Goal: Task Accomplishment & Management: Manage account settings

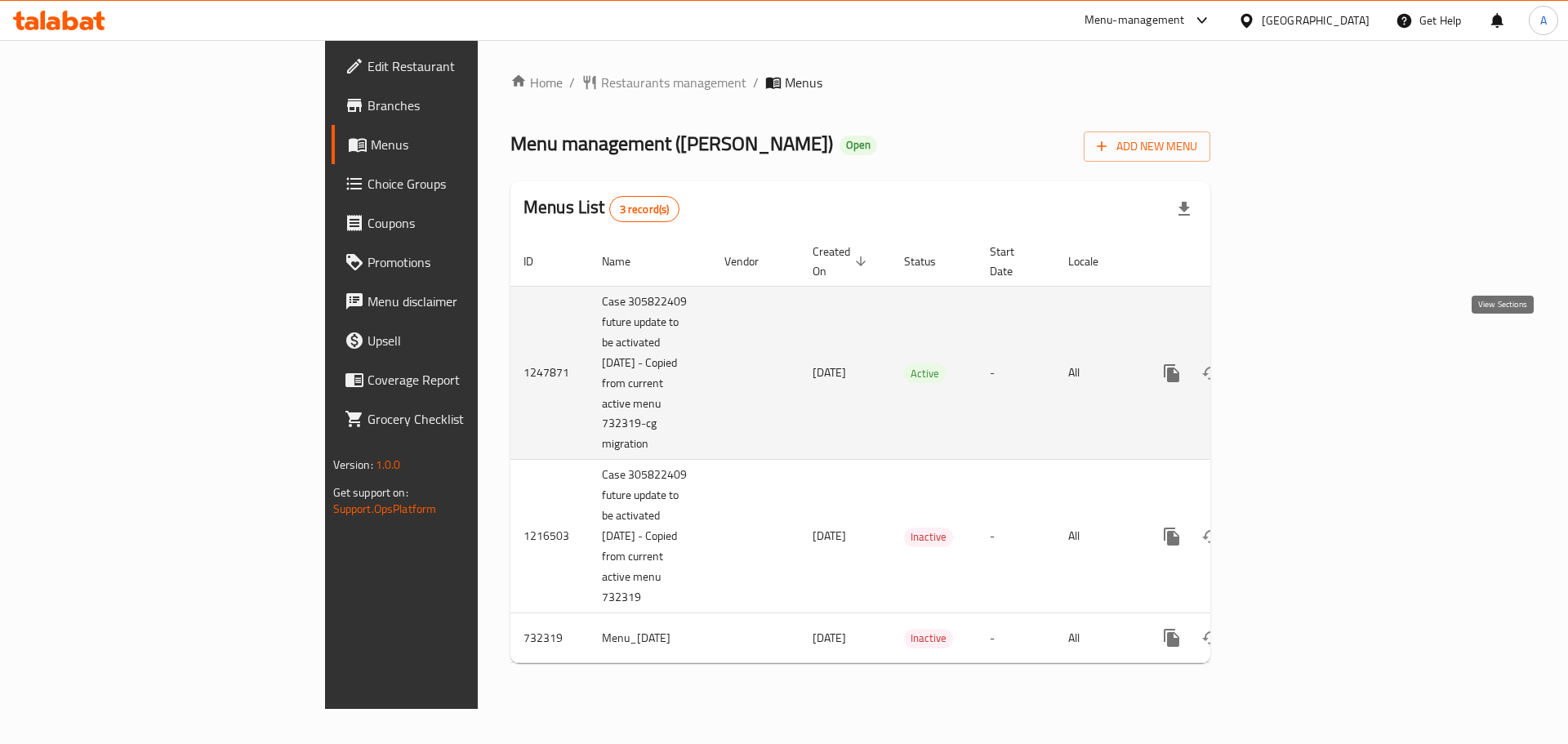
click at [1300, 364] on icon "enhanced table" at bounding box center [1290, 373] width 20 height 20
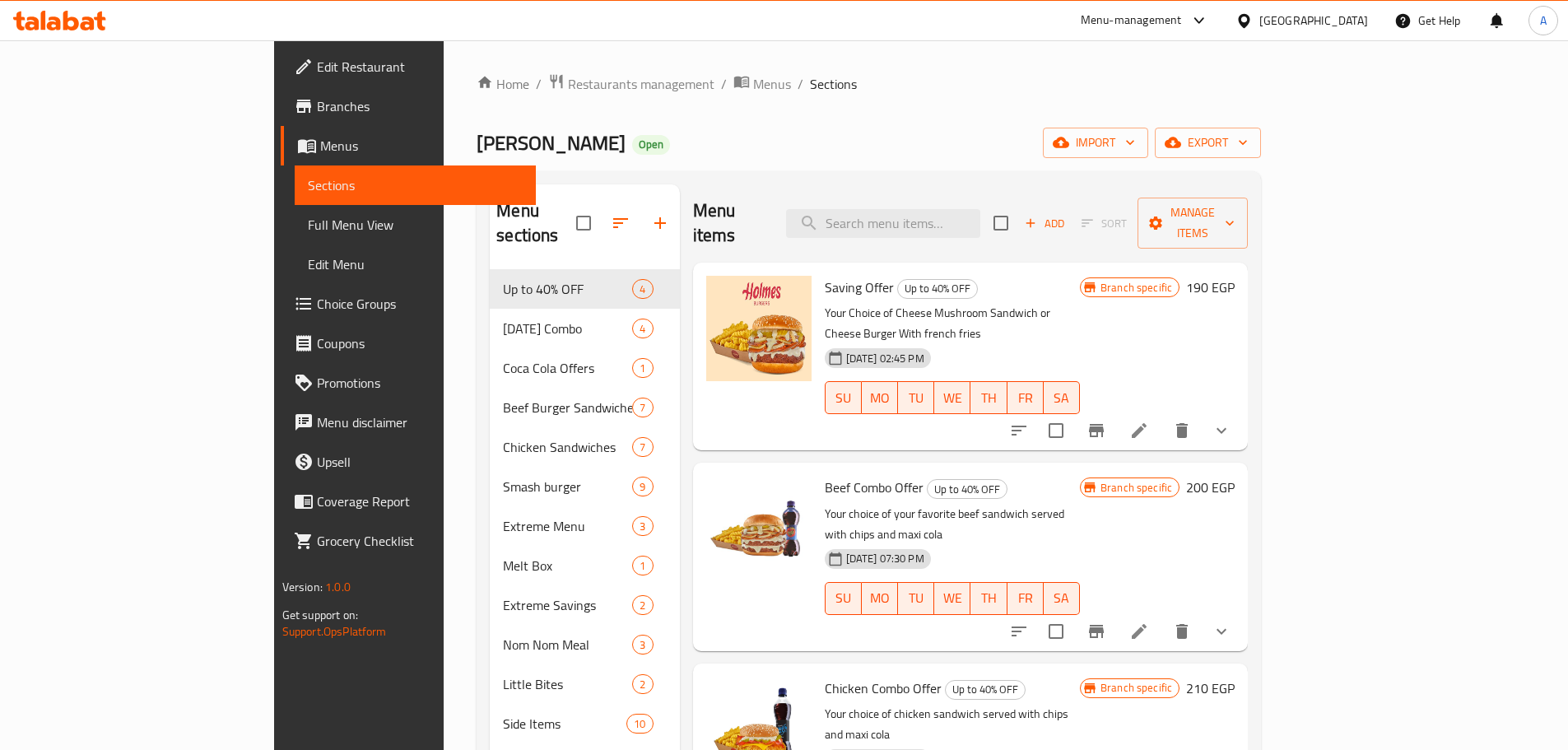
click at [982, 194] on div "Menu items Add Sort Manage items" at bounding box center [971, 223] width 556 height 78
click at [981, 209] on input "search" at bounding box center [884, 224] width 194 height 29
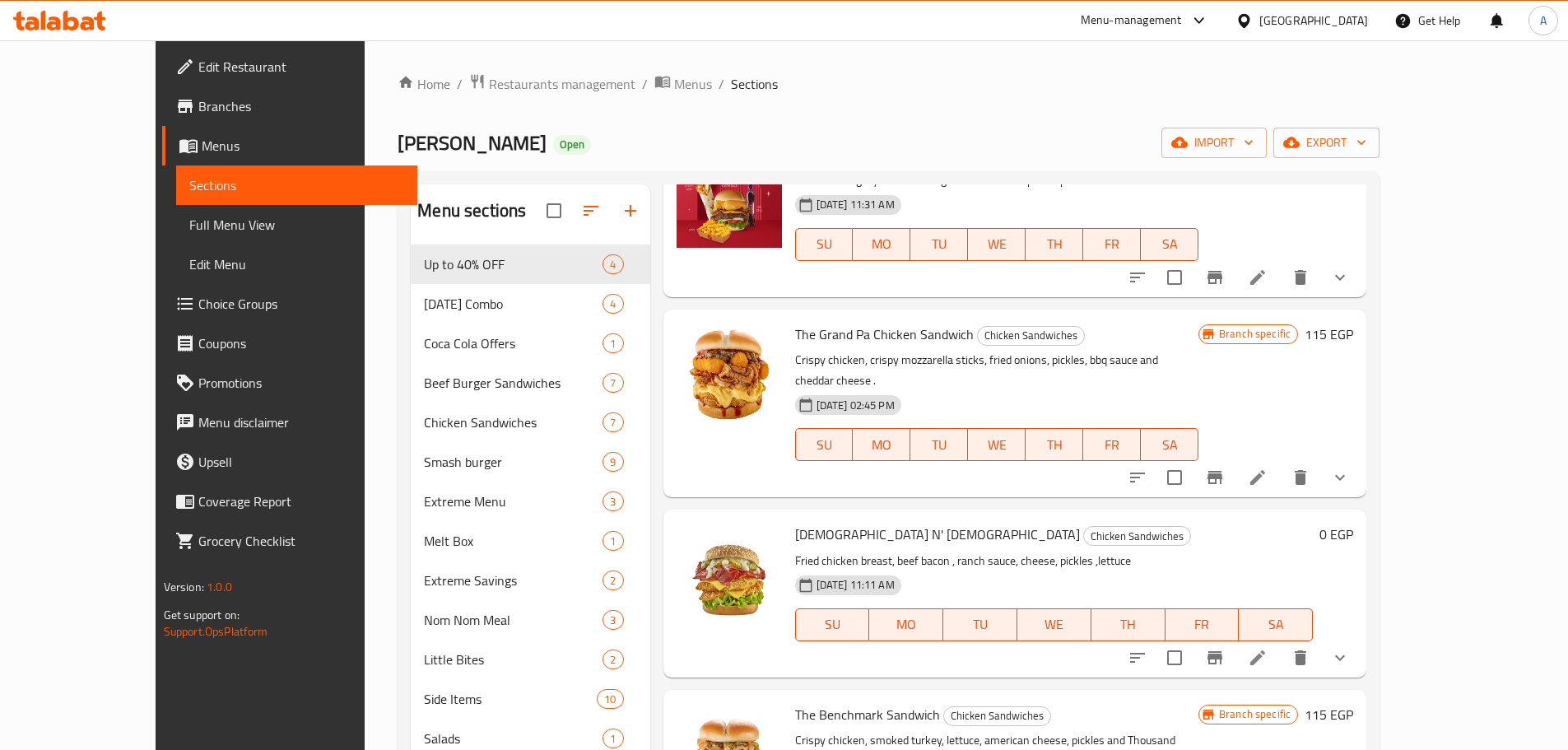
scroll to position [824, 0]
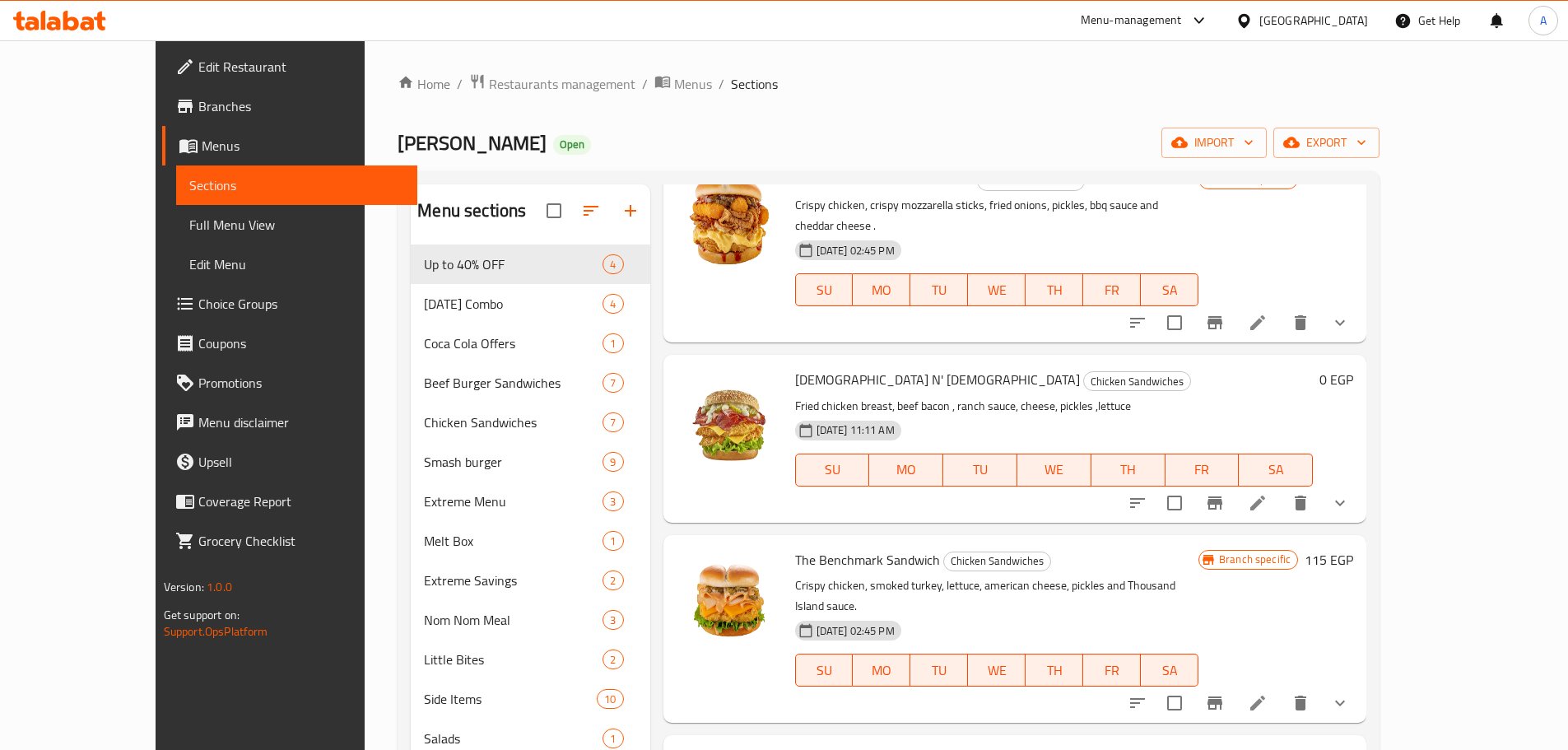
type input "[DEMOGRAPHIC_DATA]"
click at [811, 367] on span "[DEMOGRAPHIC_DATA] N' [DEMOGRAPHIC_DATA]" at bounding box center [938, 380] width 285 height 25
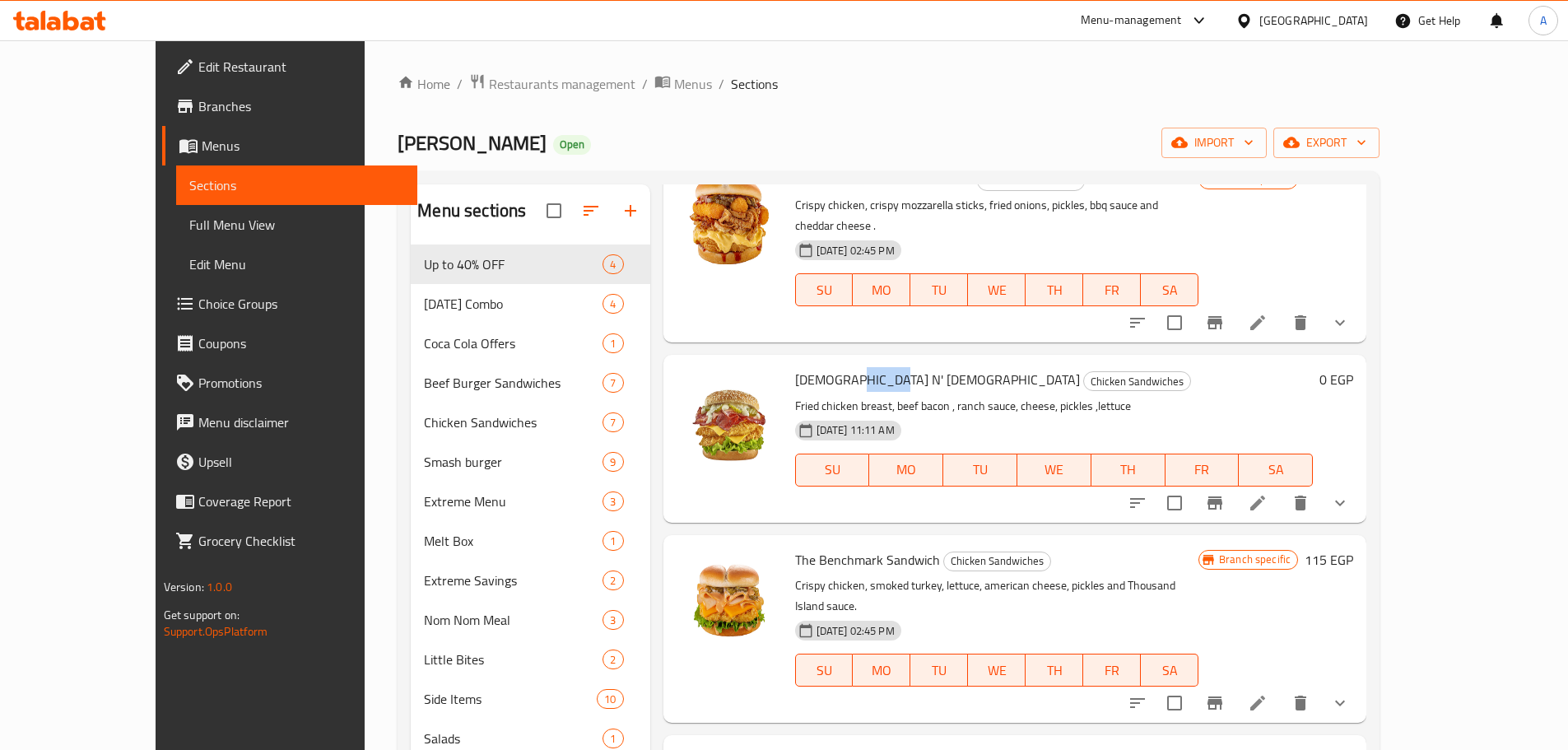
click at [811, 367] on span "[DEMOGRAPHIC_DATA] N' [DEMOGRAPHIC_DATA]" at bounding box center [938, 380] width 285 height 25
click at [1350, 493] on icon "show more" at bounding box center [1340, 503] width 20 height 20
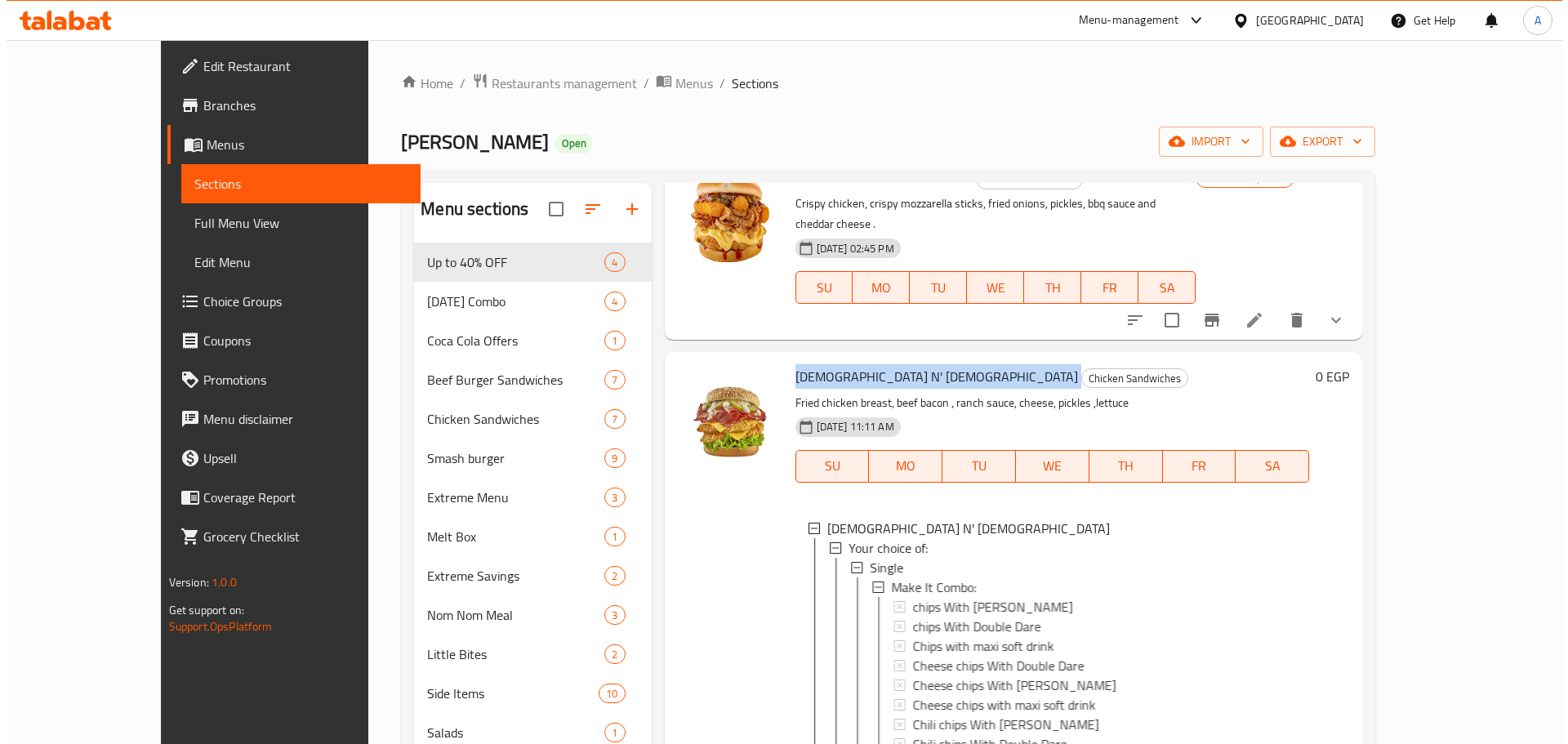
scroll to position [980, 0]
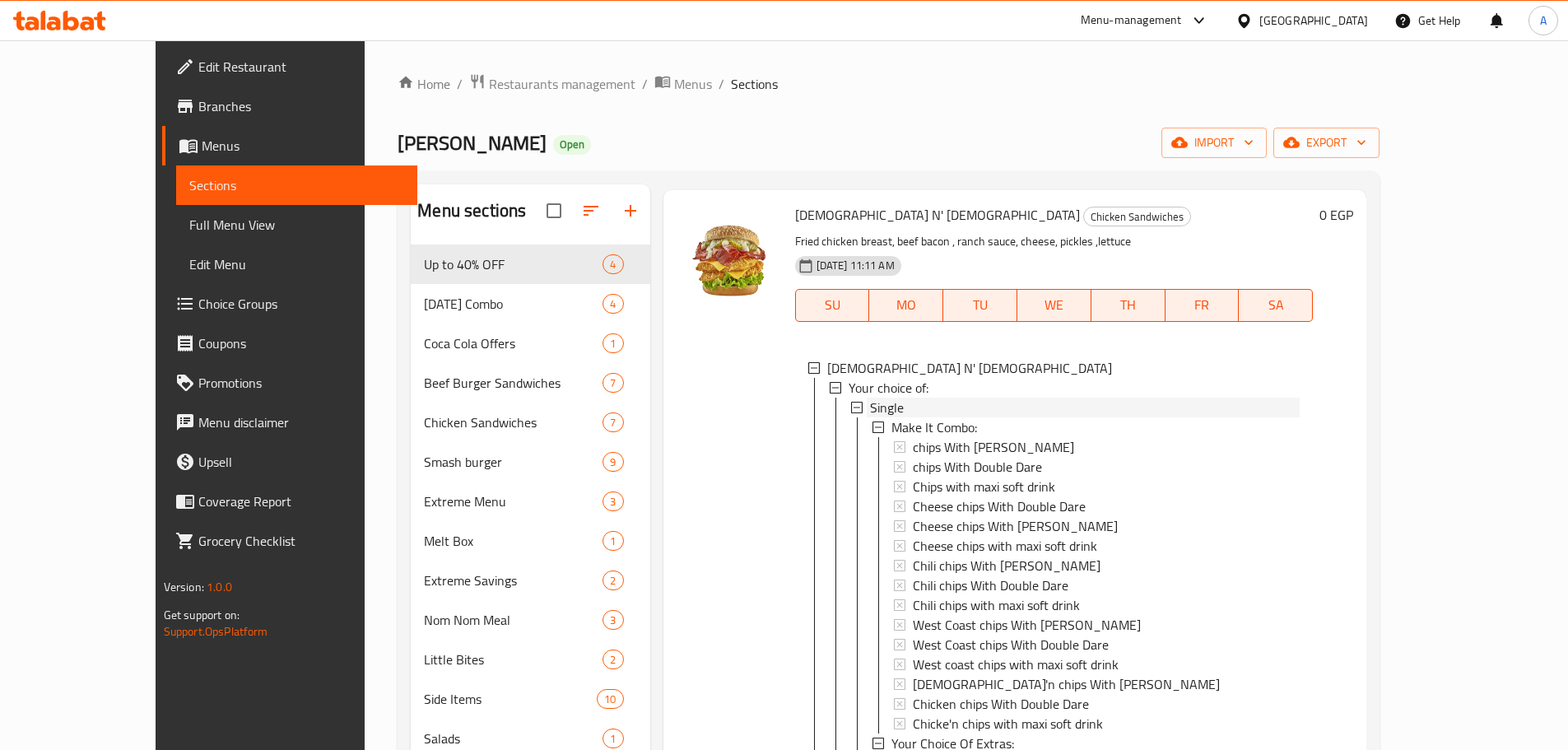
click at [870, 398] on span "Single" at bounding box center [887, 408] width 34 height 20
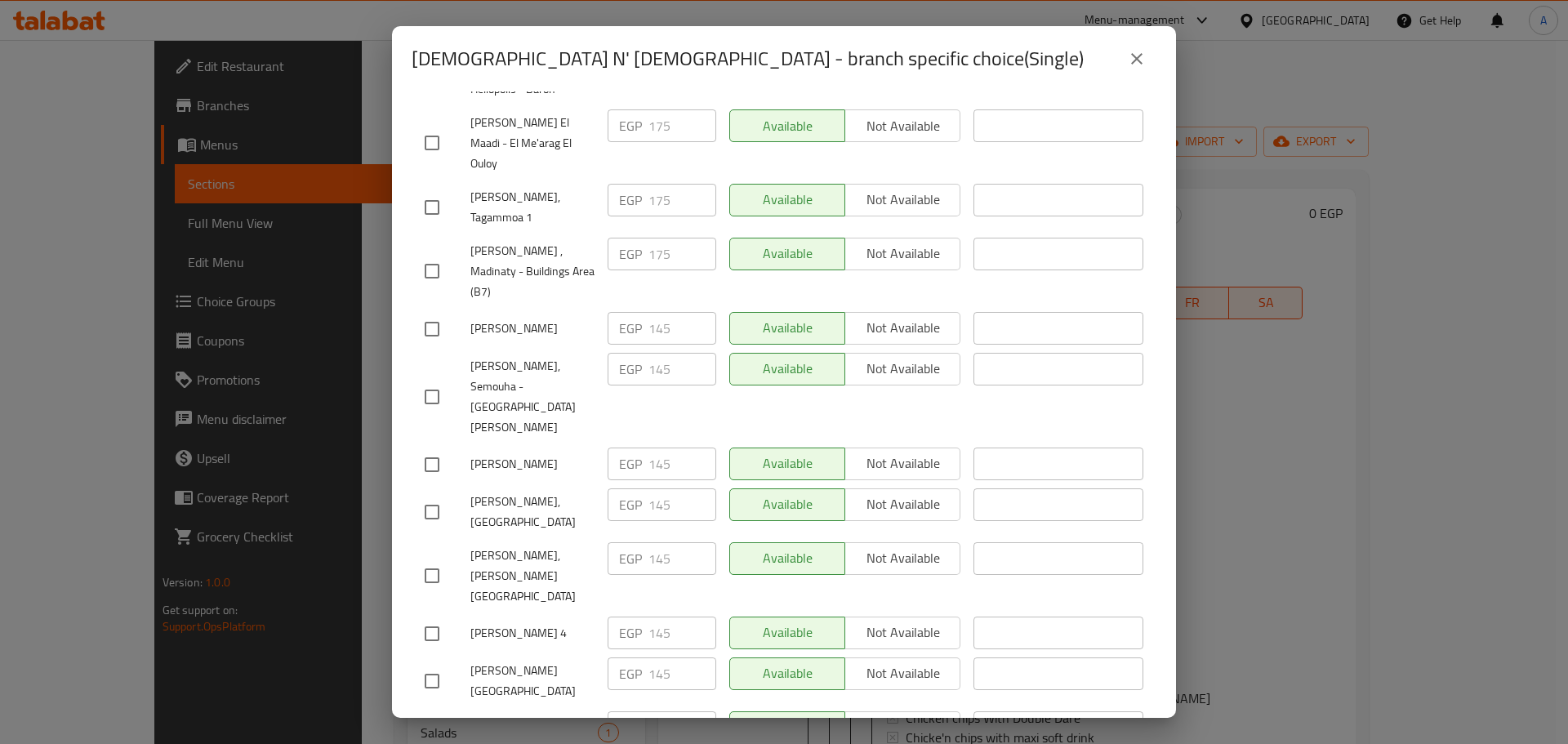
scroll to position [742, 0]
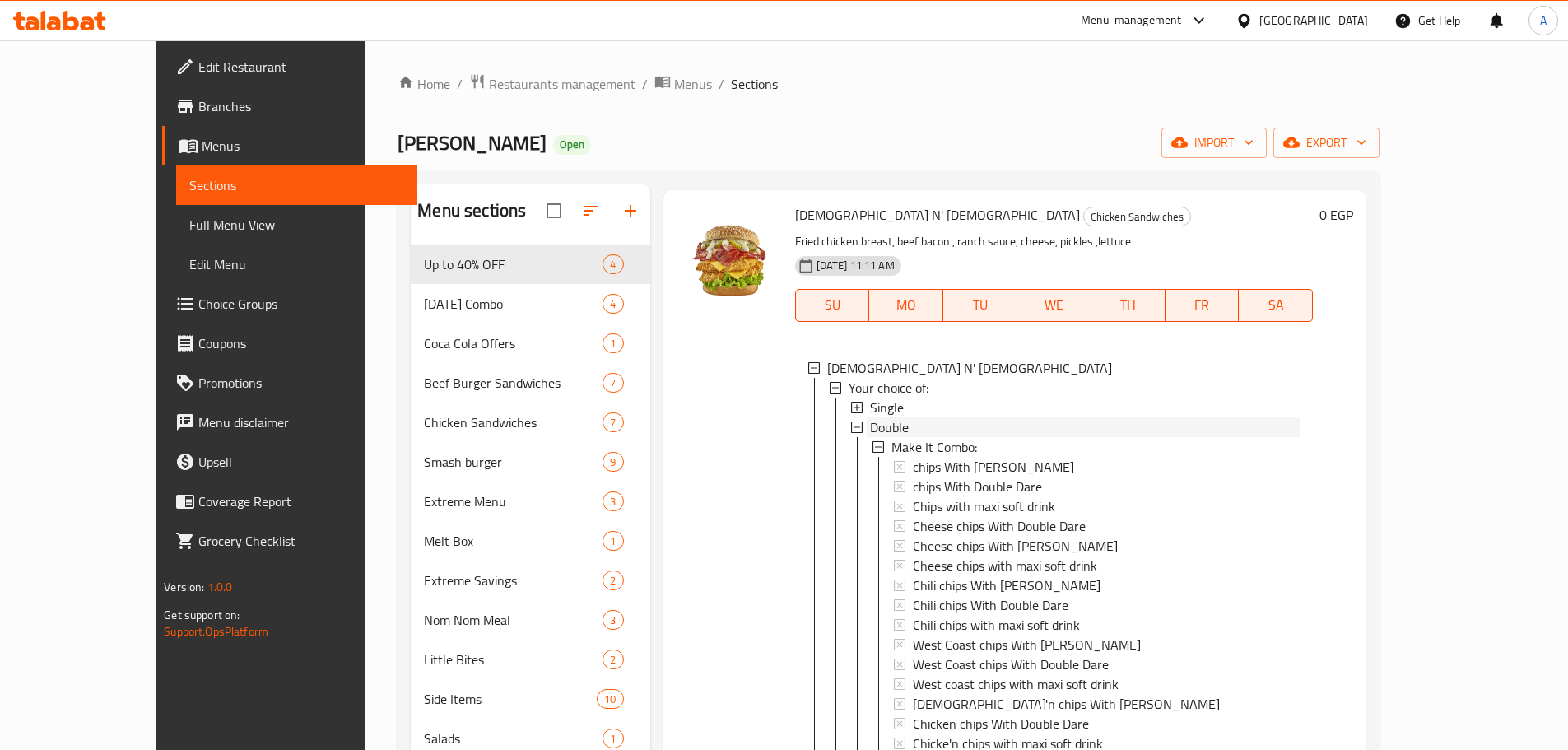
click at [870, 418] on span "Double" at bounding box center [889, 428] width 39 height 20
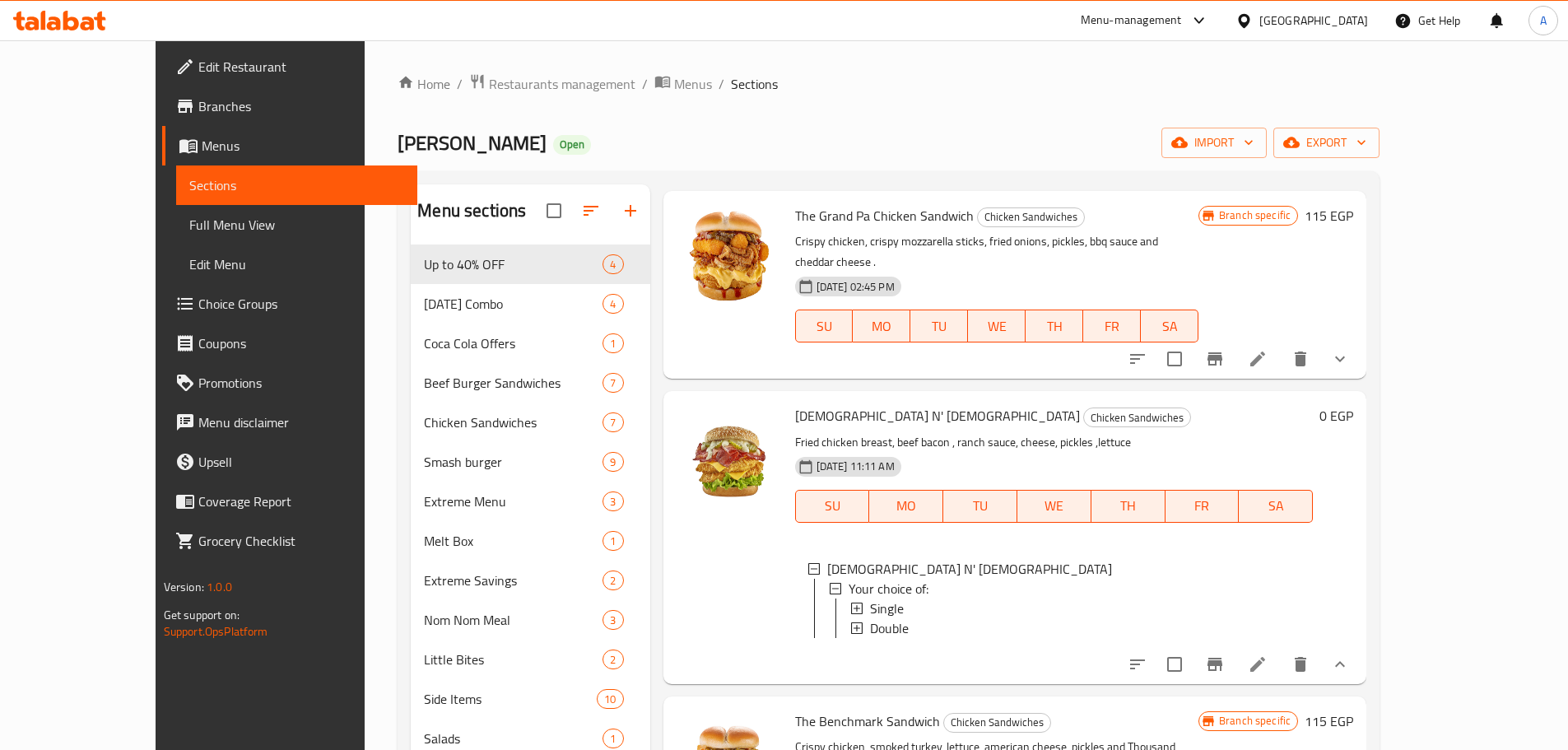
scroll to position [741, 0]
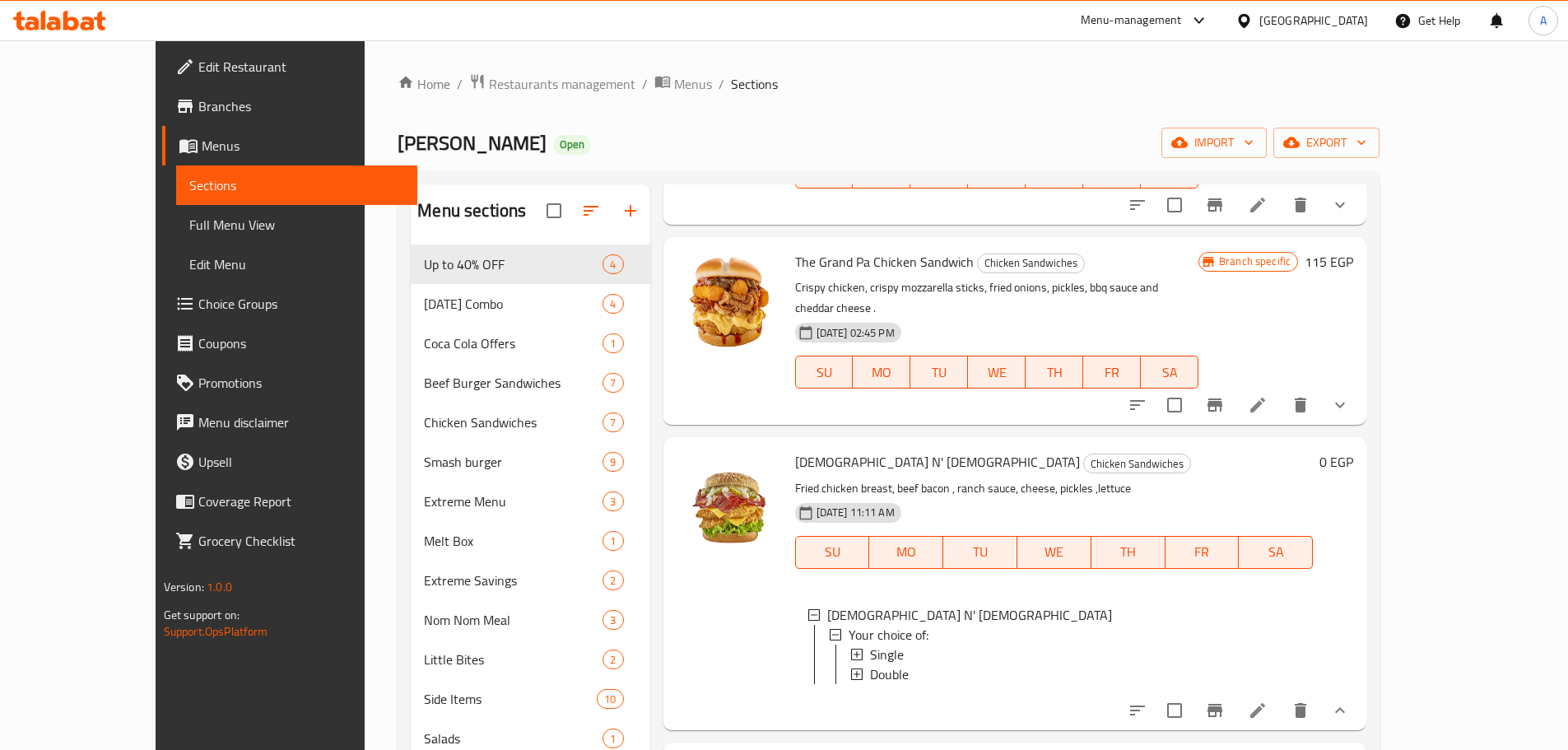
click at [797, 450] on span "[DEMOGRAPHIC_DATA] N' [DEMOGRAPHIC_DATA]" at bounding box center [938, 463] width 285 height 25
drag, startPoint x: 797, startPoint y: 425, endPoint x: 806, endPoint y: 425, distance: 9.0
click at [806, 450] on span "[DEMOGRAPHIC_DATA] N' [DEMOGRAPHIC_DATA]" at bounding box center [938, 463] width 285 height 25
click at [796, 450] on span "[DEMOGRAPHIC_DATA] N' [DEMOGRAPHIC_DATA]" at bounding box center [938, 463] width 285 height 25
click at [804, 450] on span "[DEMOGRAPHIC_DATA] N' [DEMOGRAPHIC_DATA]" at bounding box center [938, 463] width 285 height 25
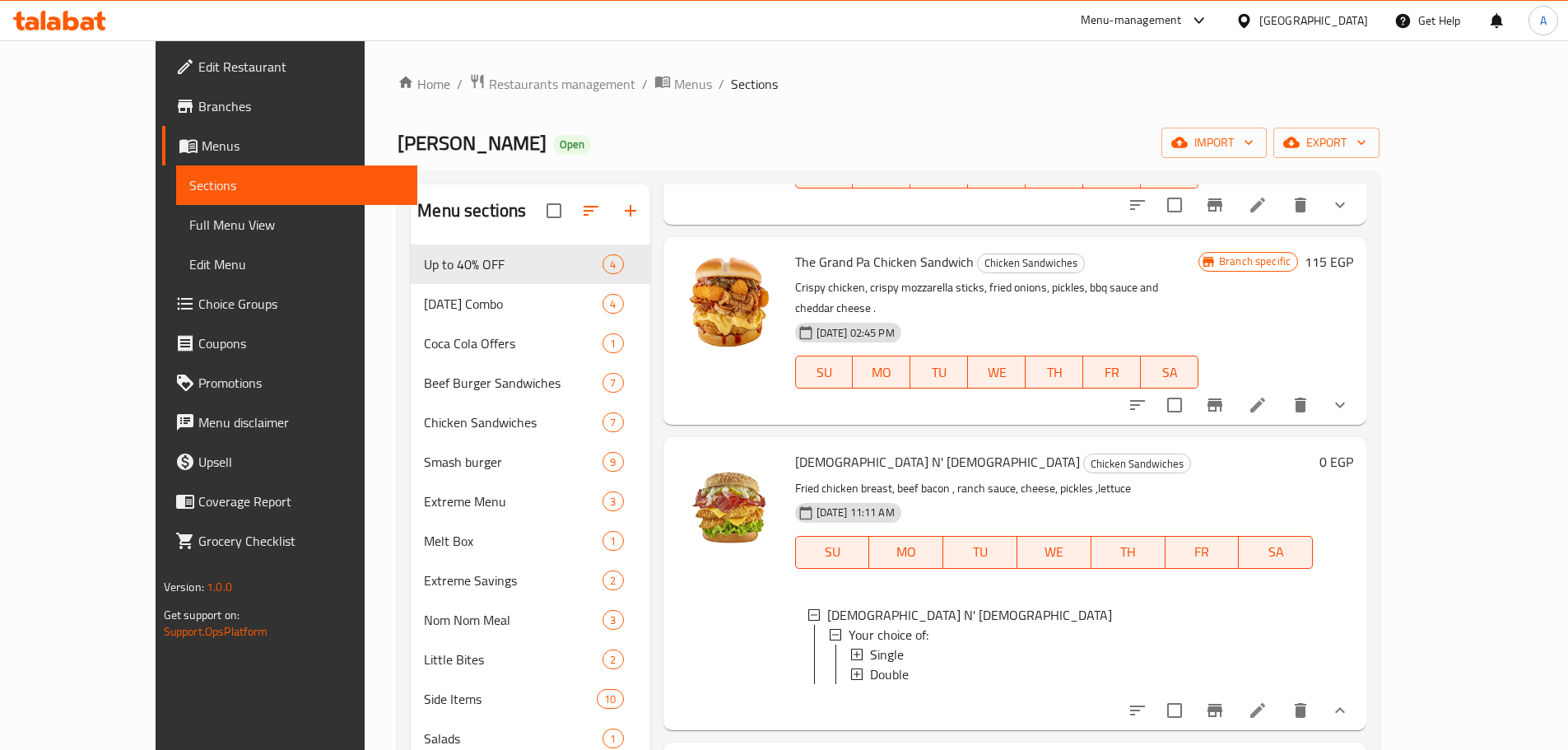
click at [796, 450] on span "[DEMOGRAPHIC_DATA] N' [DEMOGRAPHIC_DATA]" at bounding box center [938, 463] width 285 height 25
drag, startPoint x: 790, startPoint y: 420, endPoint x: 816, endPoint y: 421, distance: 26.0
click at [816, 450] on span "[DEMOGRAPHIC_DATA] N' [DEMOGRAPHIC_DATA]" at bounding box center [938, 463] width 285 height 25
copy span "N' [DEMOGRAPHIC_DATA]"
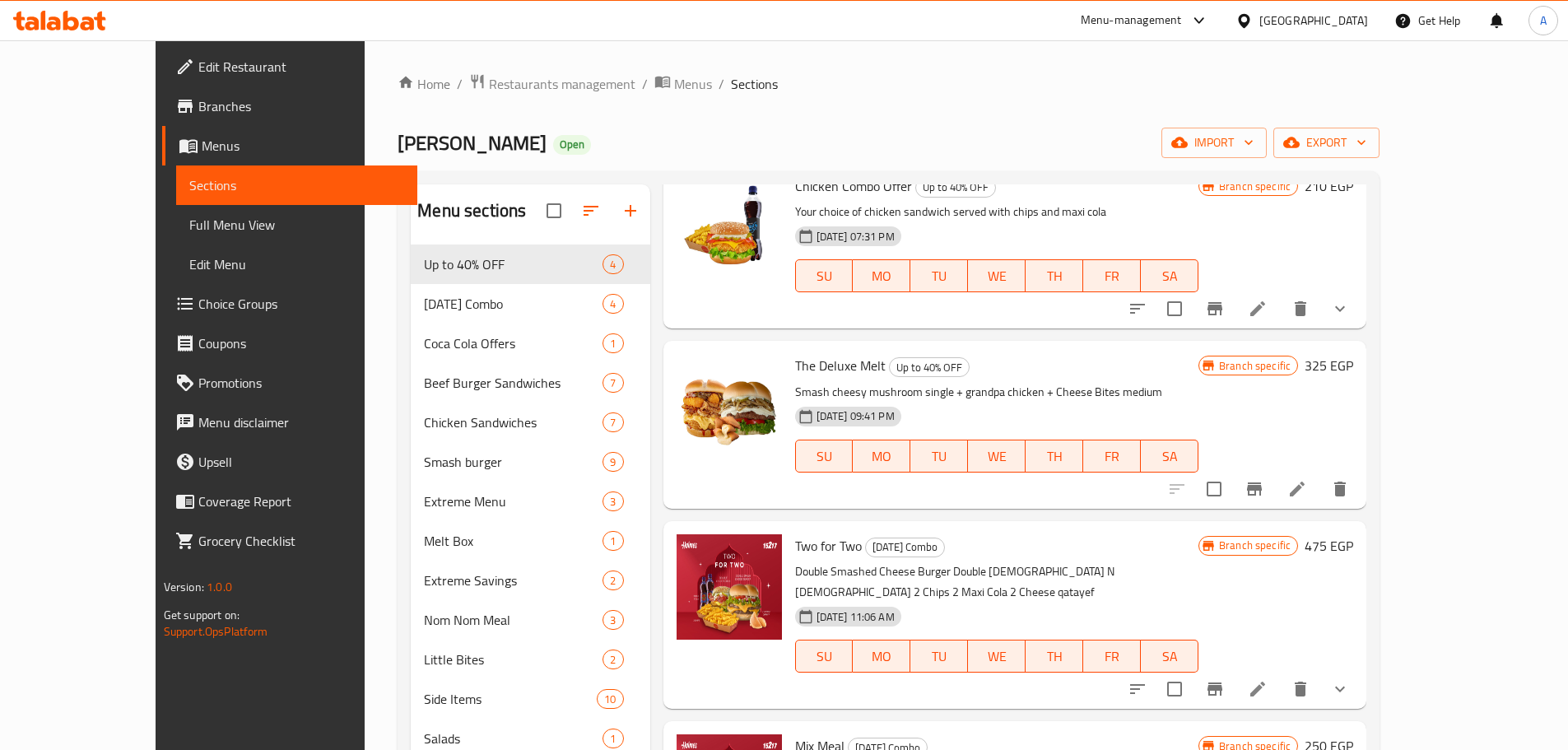
scroll to position [0, 0]
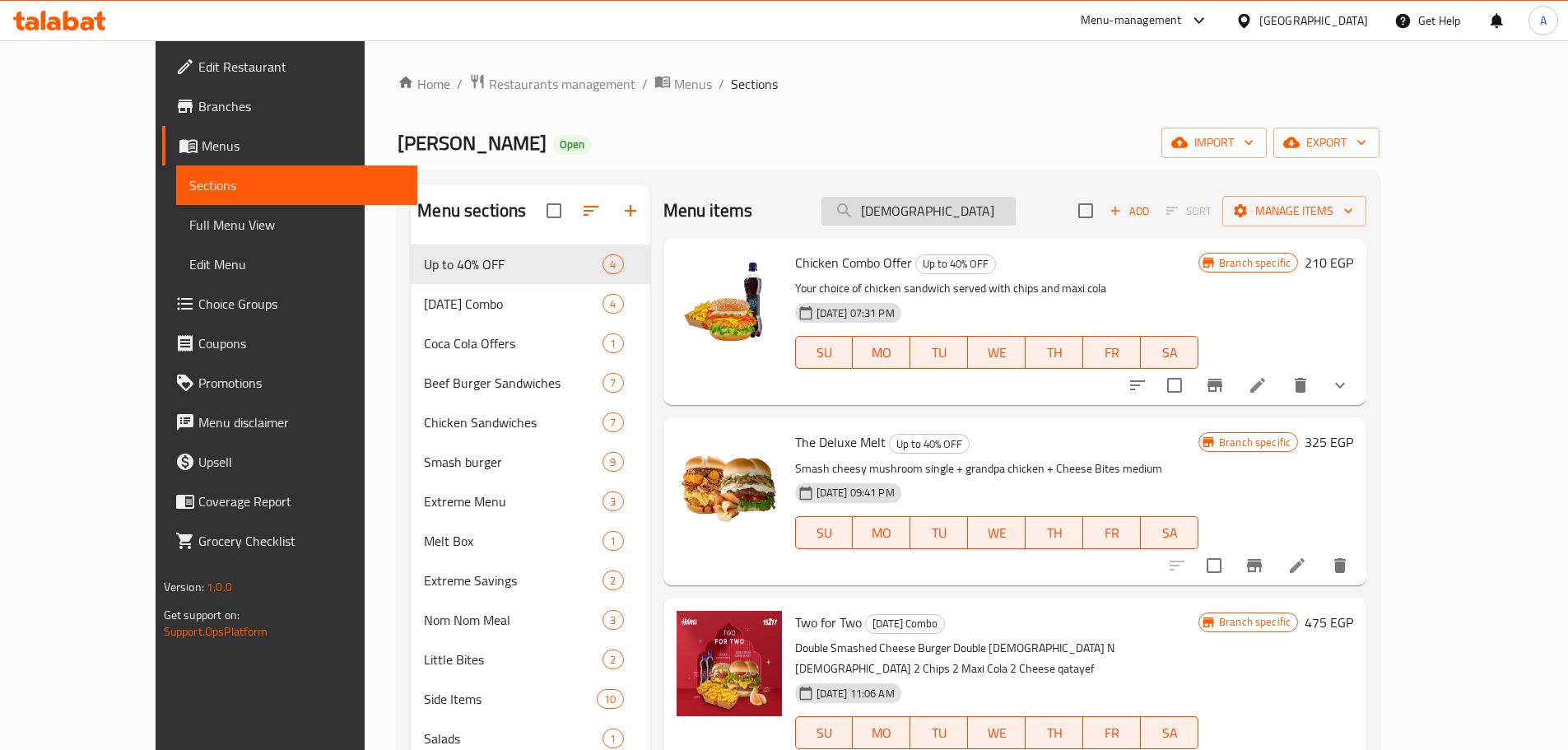
click at [967, 205] on input "[DEMOGRAPHIC_DATA]" at bounding box center [919, 211] width 194 height 29
paste input "N' C"
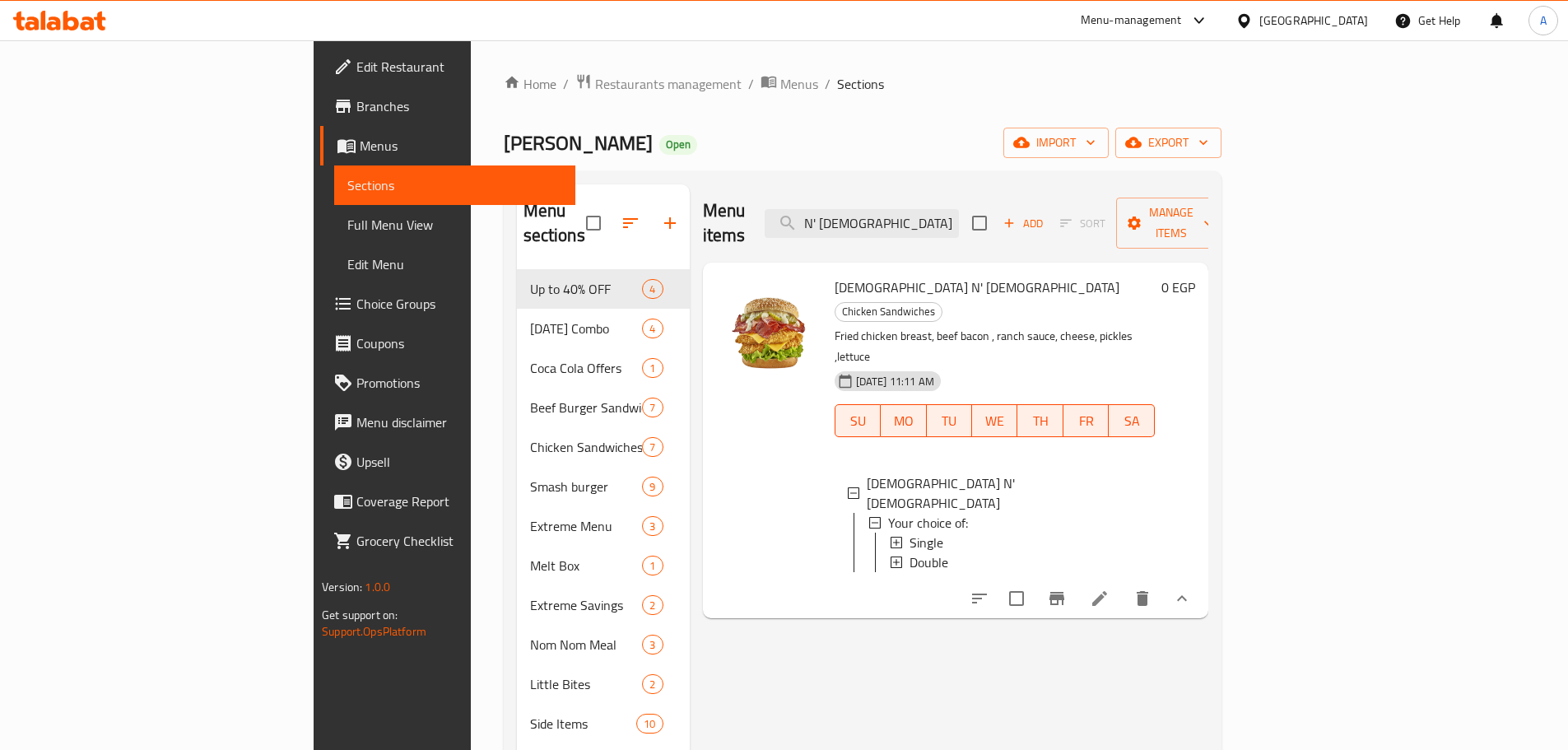
type input "N' [DEMOGRAPHIC_DATA]"
click at [835, 275] on span "[DEMOGRAPHIC_DATA] N' [DEMOGRAPHIC_DATA]" at bounding box center [977, 287] width 285 height 25
copy h6 "[DEMOGRAPHIC_DATA] N' [DEMOGRAPHIC_DATA]"
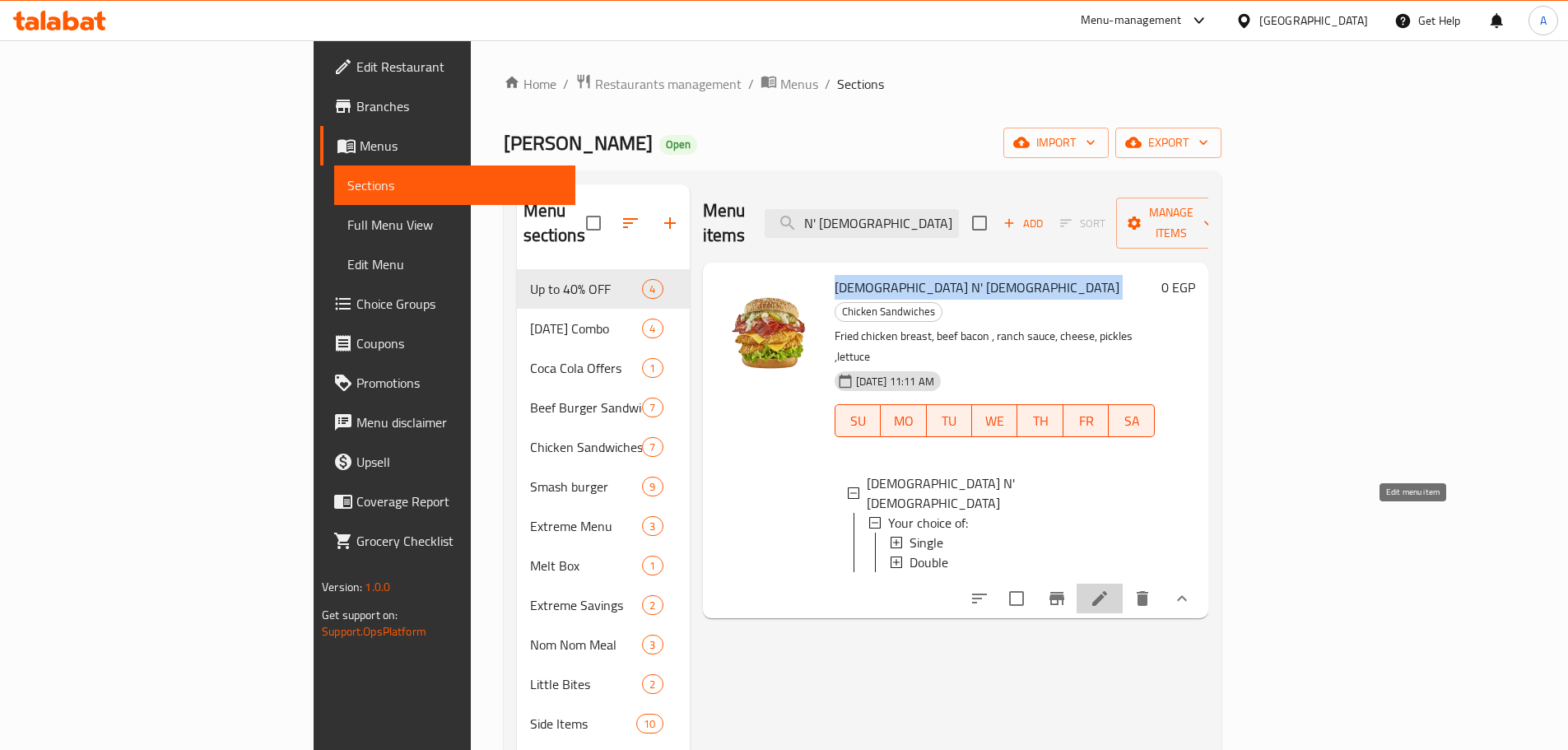
click at [1107, 591] on icon at bounding box center [1100, 598] width 15 height 15
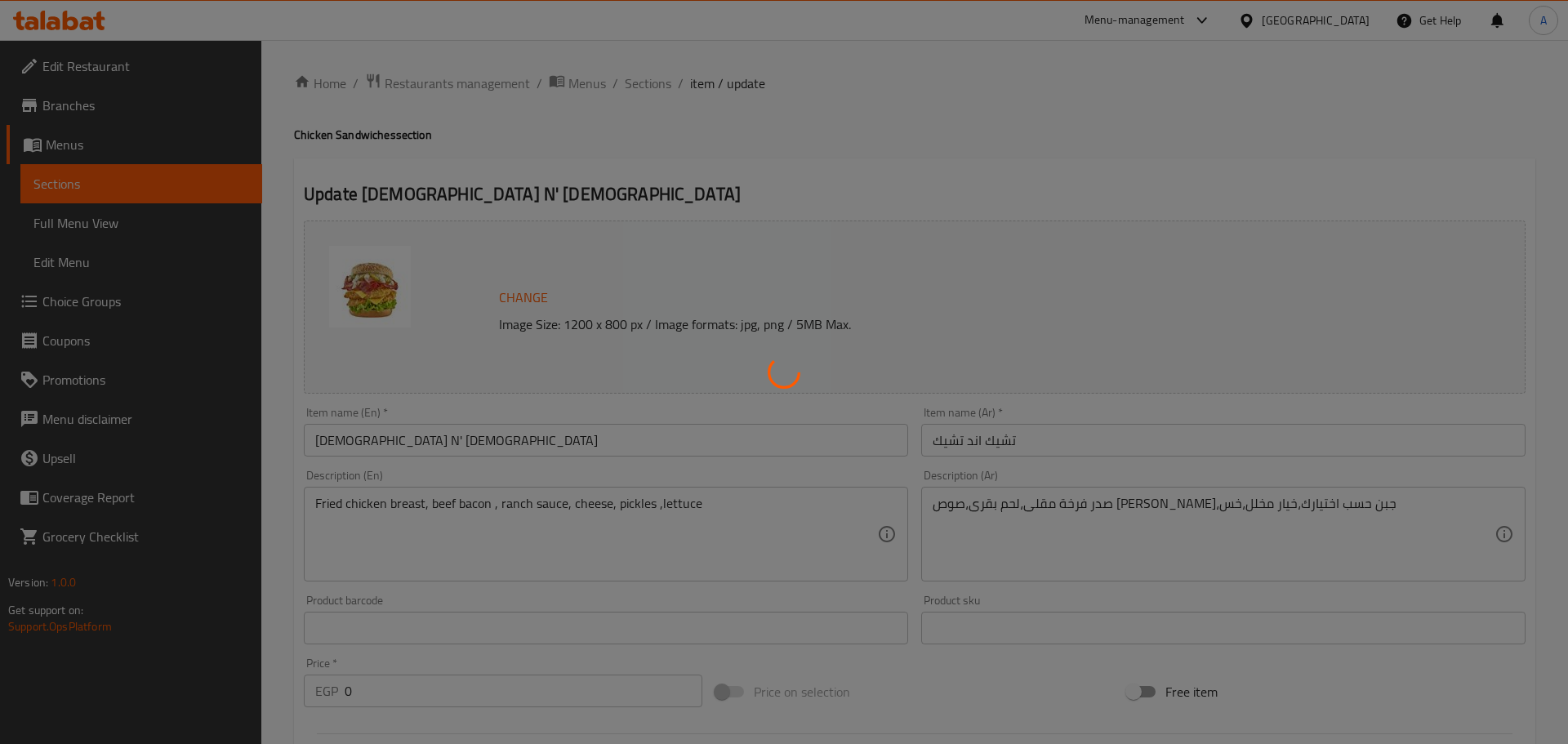
type input "إجعلها كومبو:"
type input "0"
type input "1"
type input "إختيارك من الإضافات:"
type input "0"
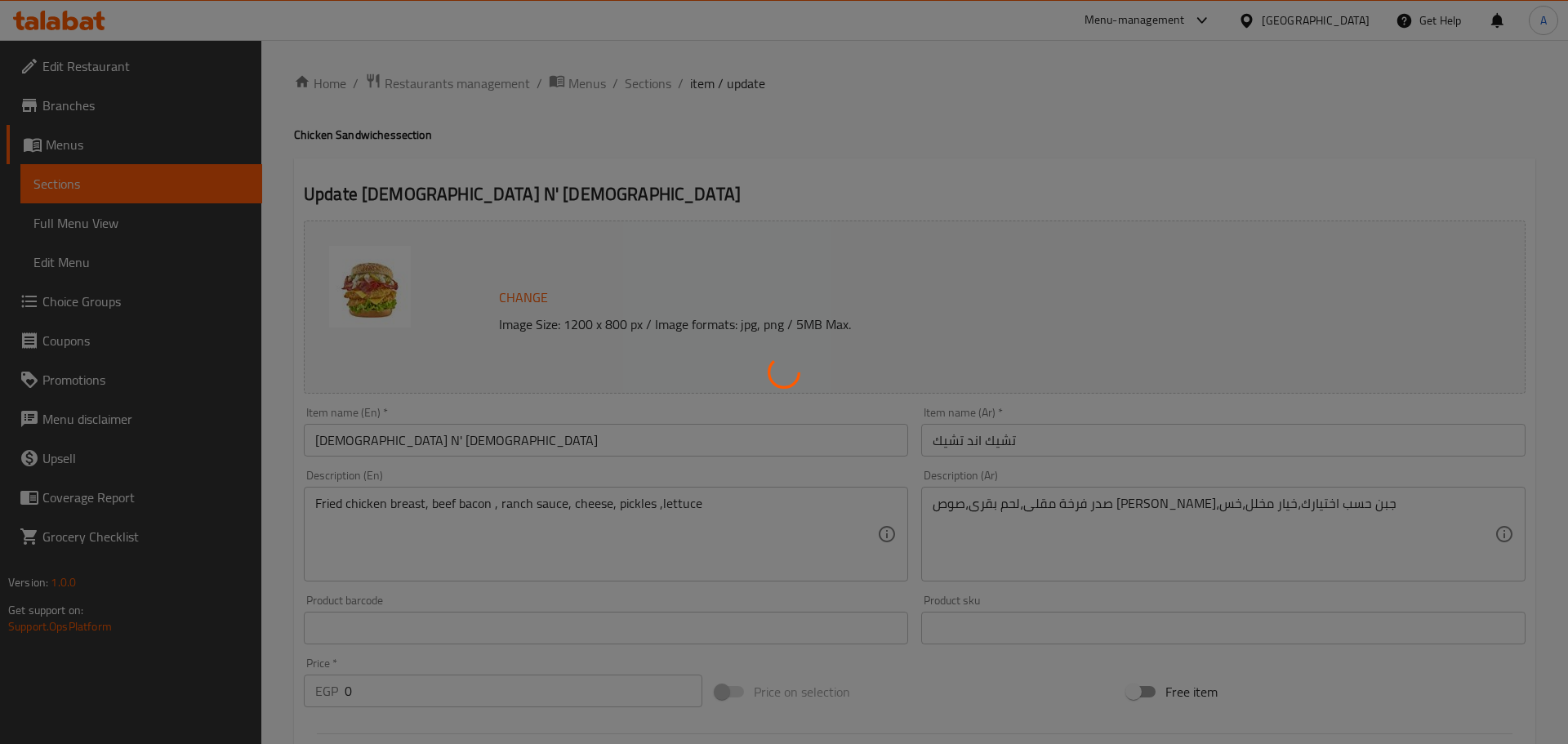
type input "10"
type input "اختيارك من السلطة"
type input "1"
type input "إجعلها كومبو:"
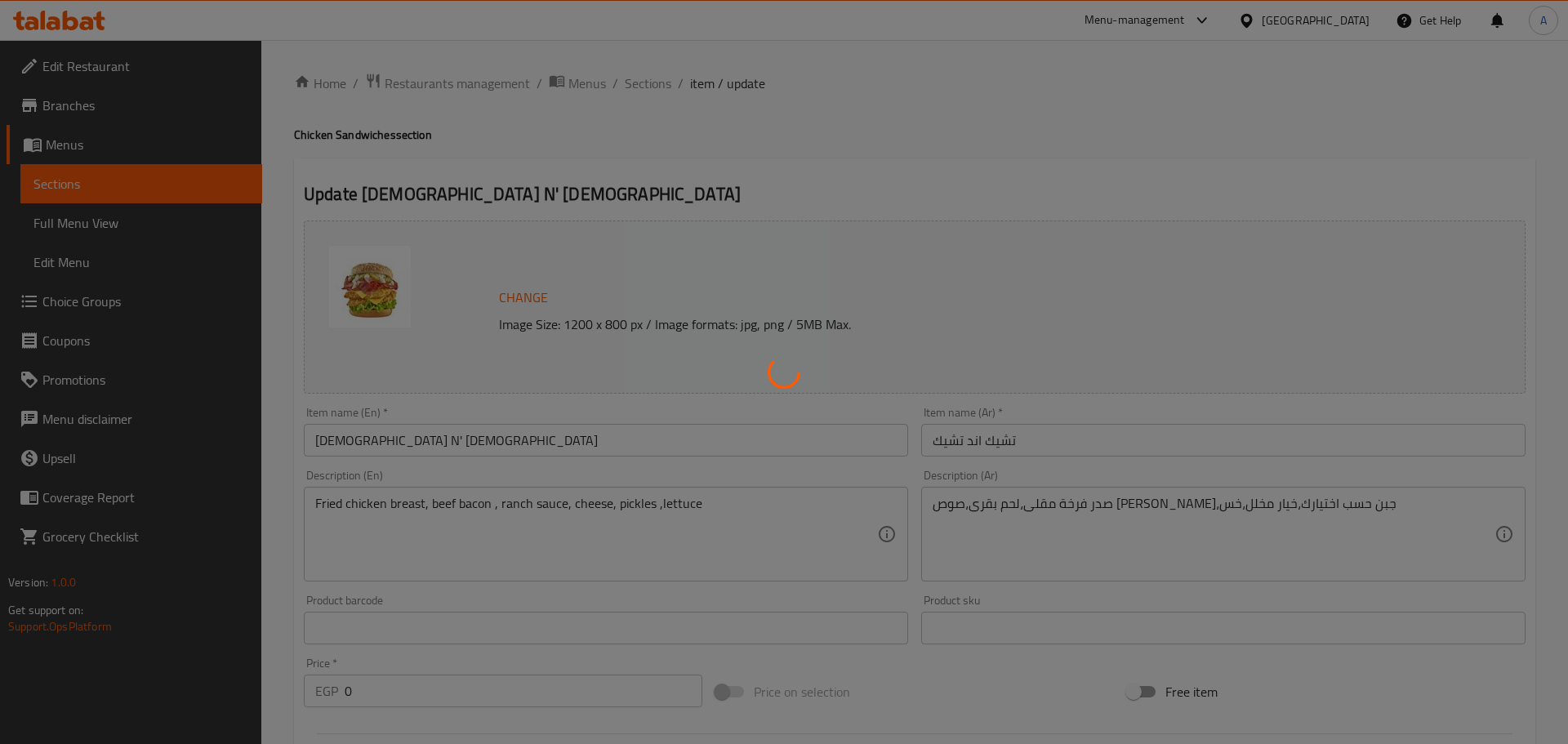
type input "0"
type input "1"
type input "إختيارك من الإضافات:"
type input "0"
type input "10"
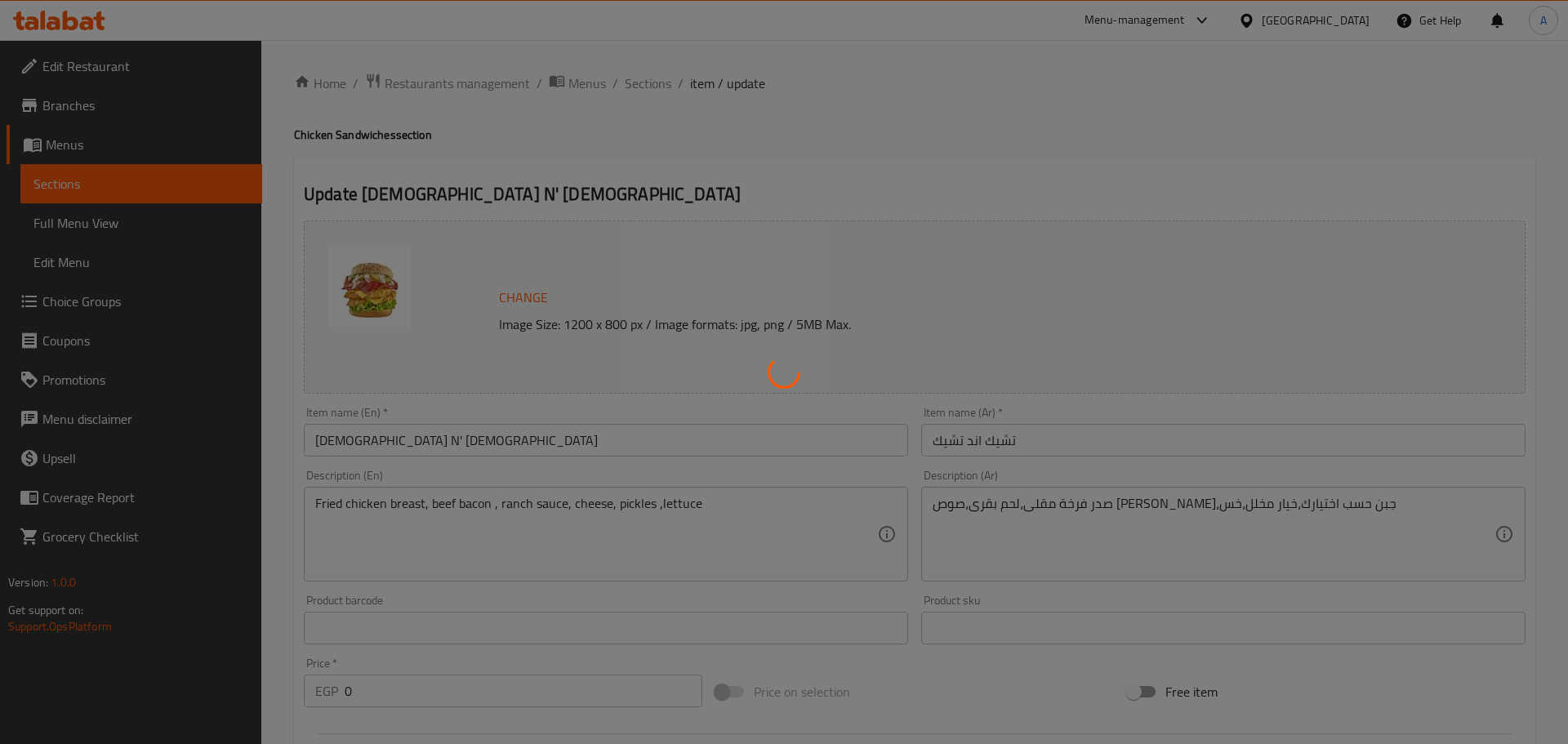
type input "اختيارك من السلطة"
type input "1"
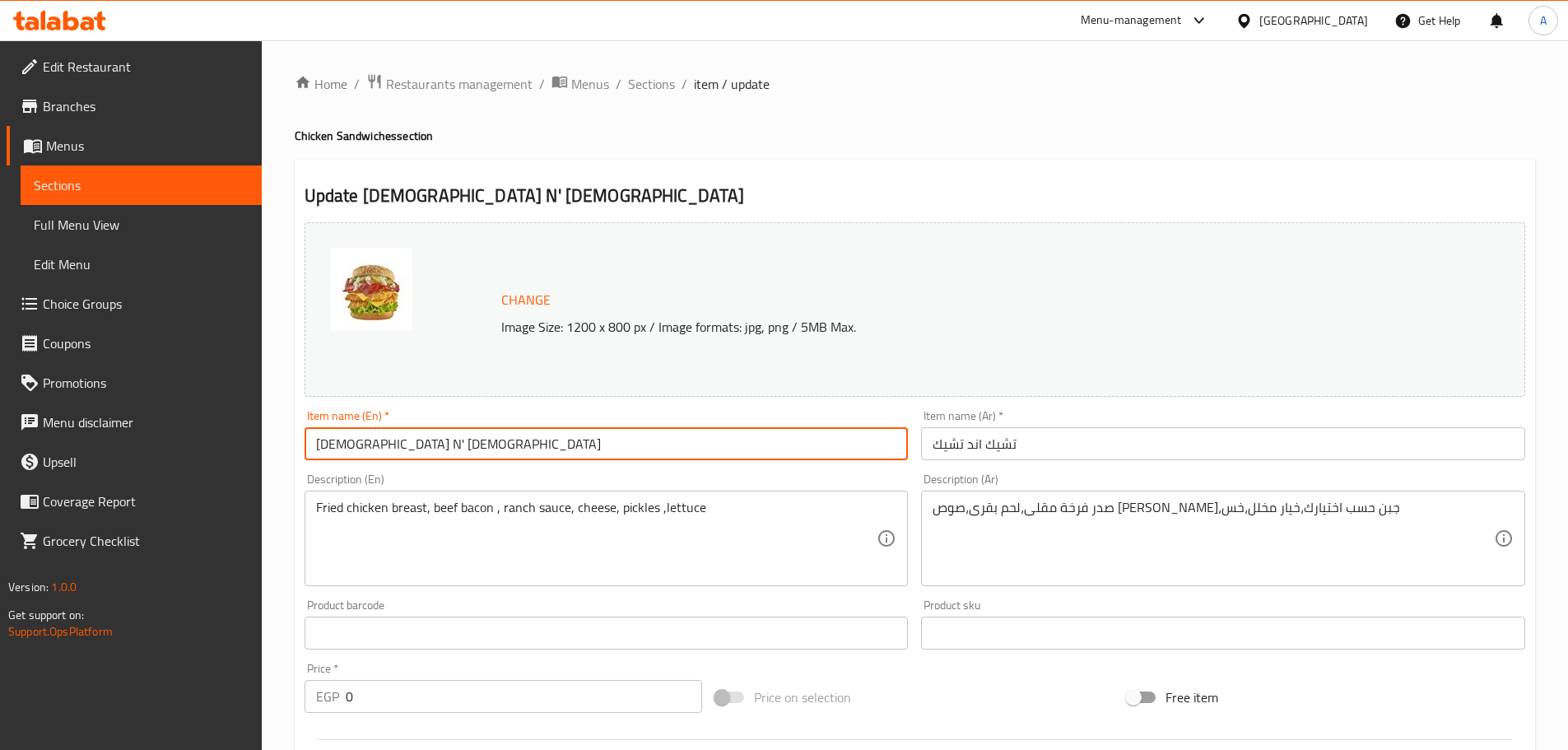
click at [386, 444] on input "[DEMOGRAPHIC_DATA] N' [DEMOGRAPHIC_DATA]" at bounding box center [606, 444] width 604 height 33
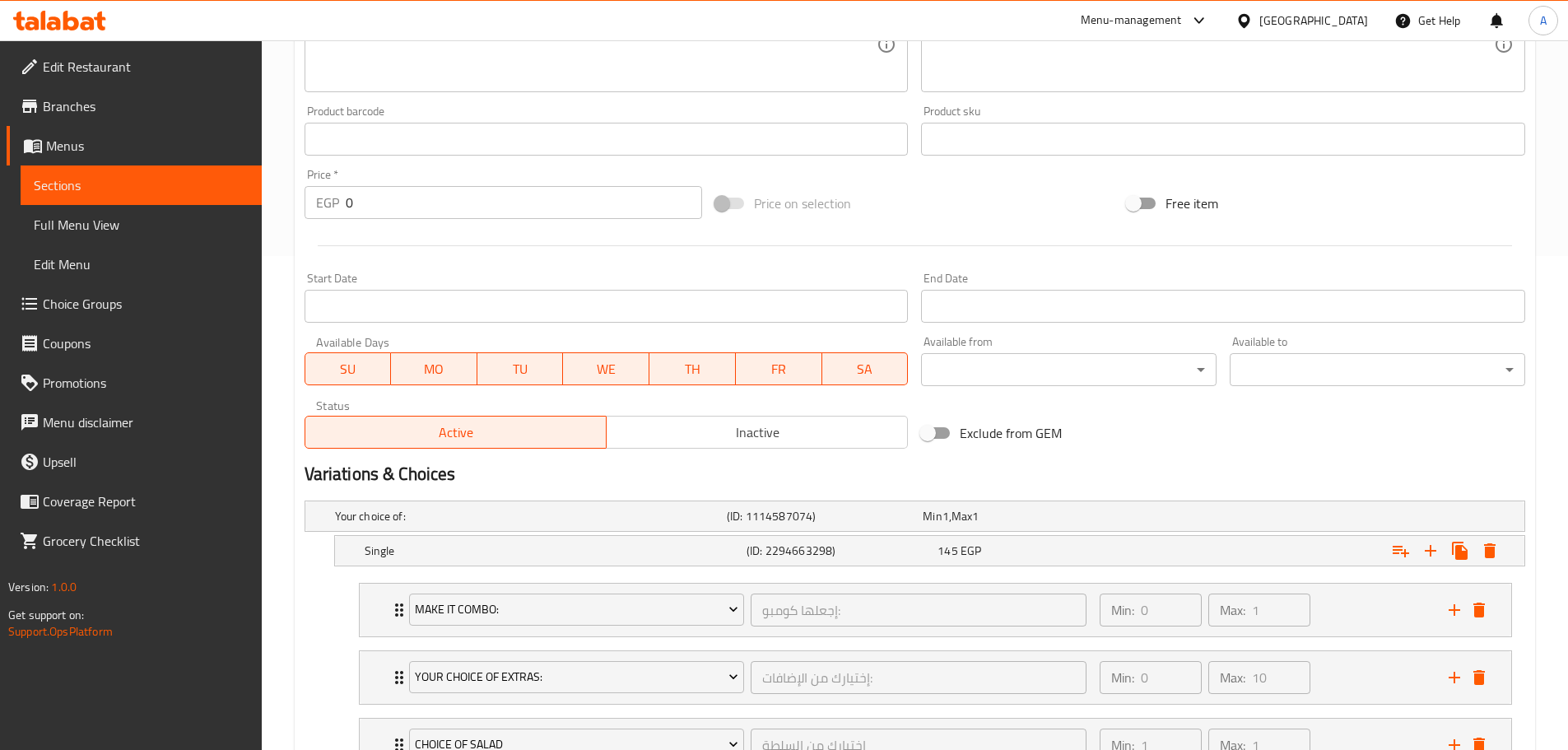
scroll to position [879, 0]
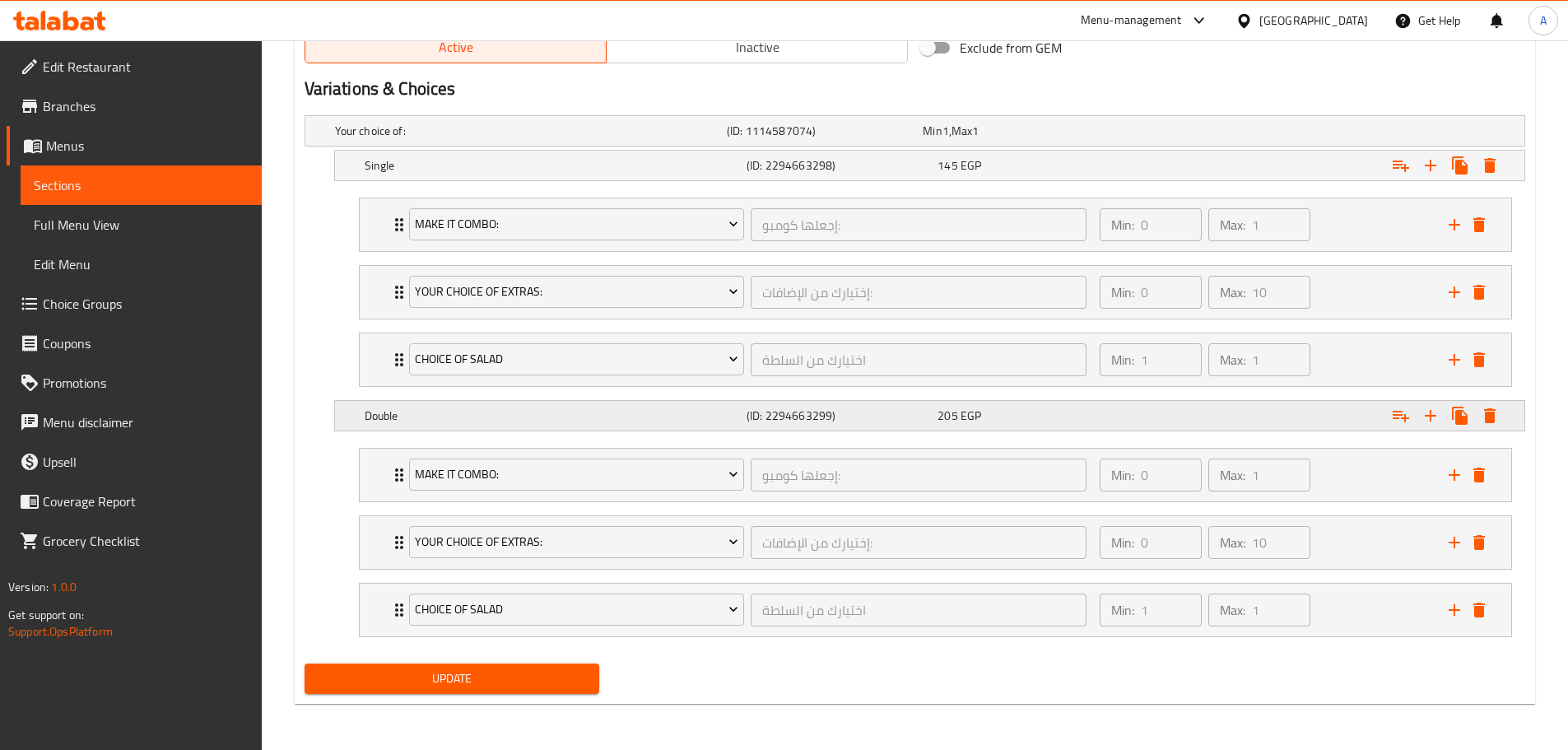
click at [815, 416] on h5 "(ID: 2294663299)" at bounding box center [838, 416] width 184 height 16
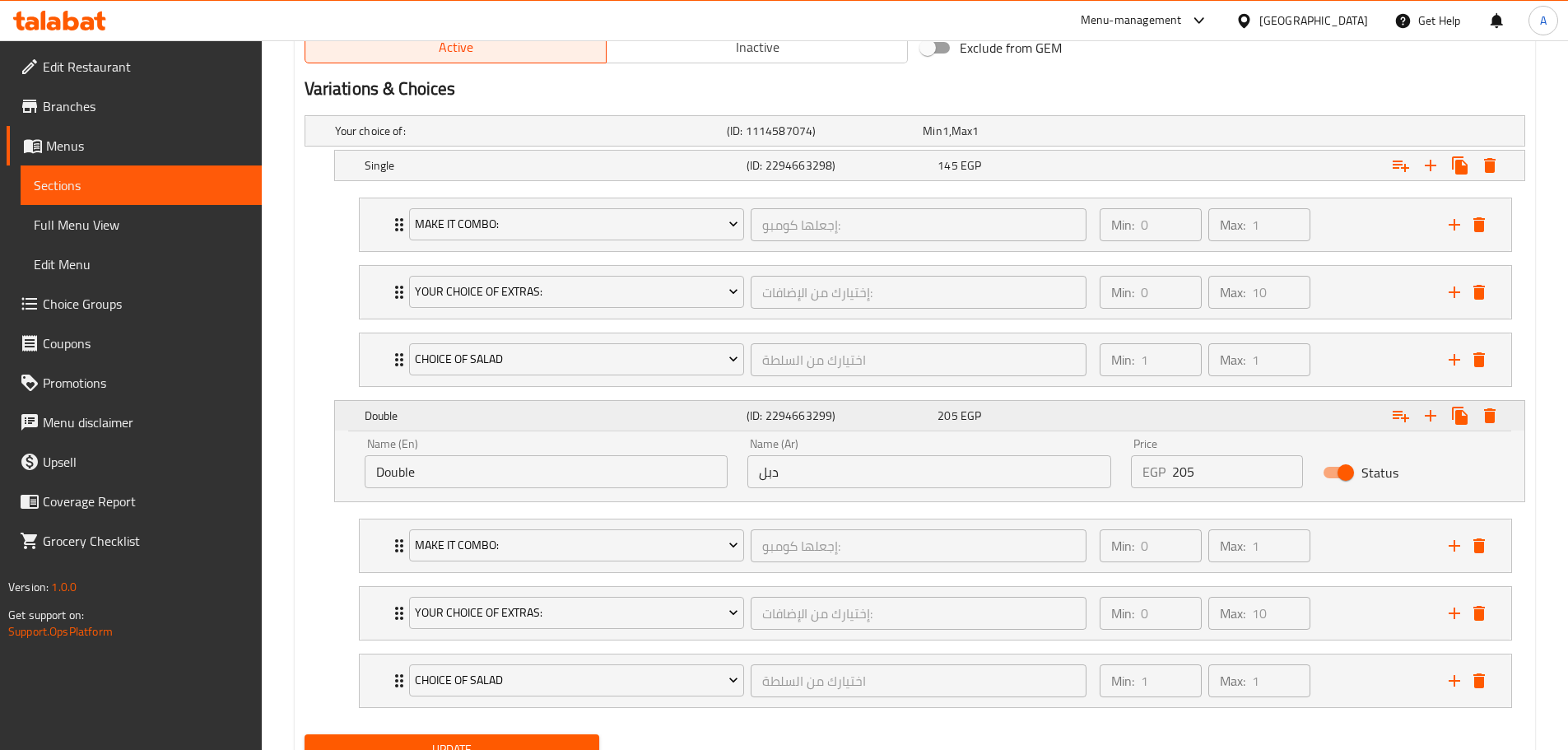
click at [598, 410] on h5 "Double" at bounding box center [552, 416] width 375 height 16
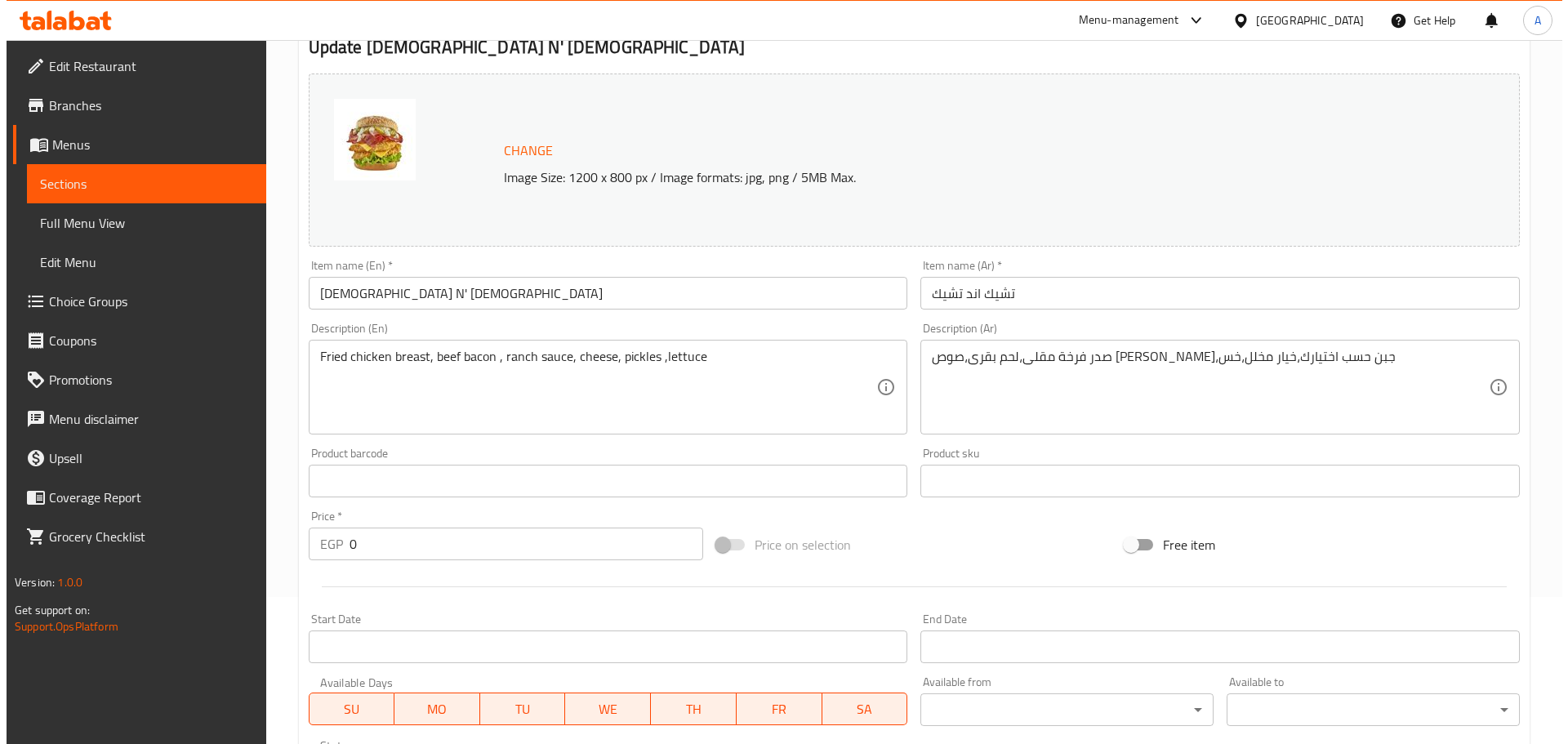
scroll to position [0, 0]
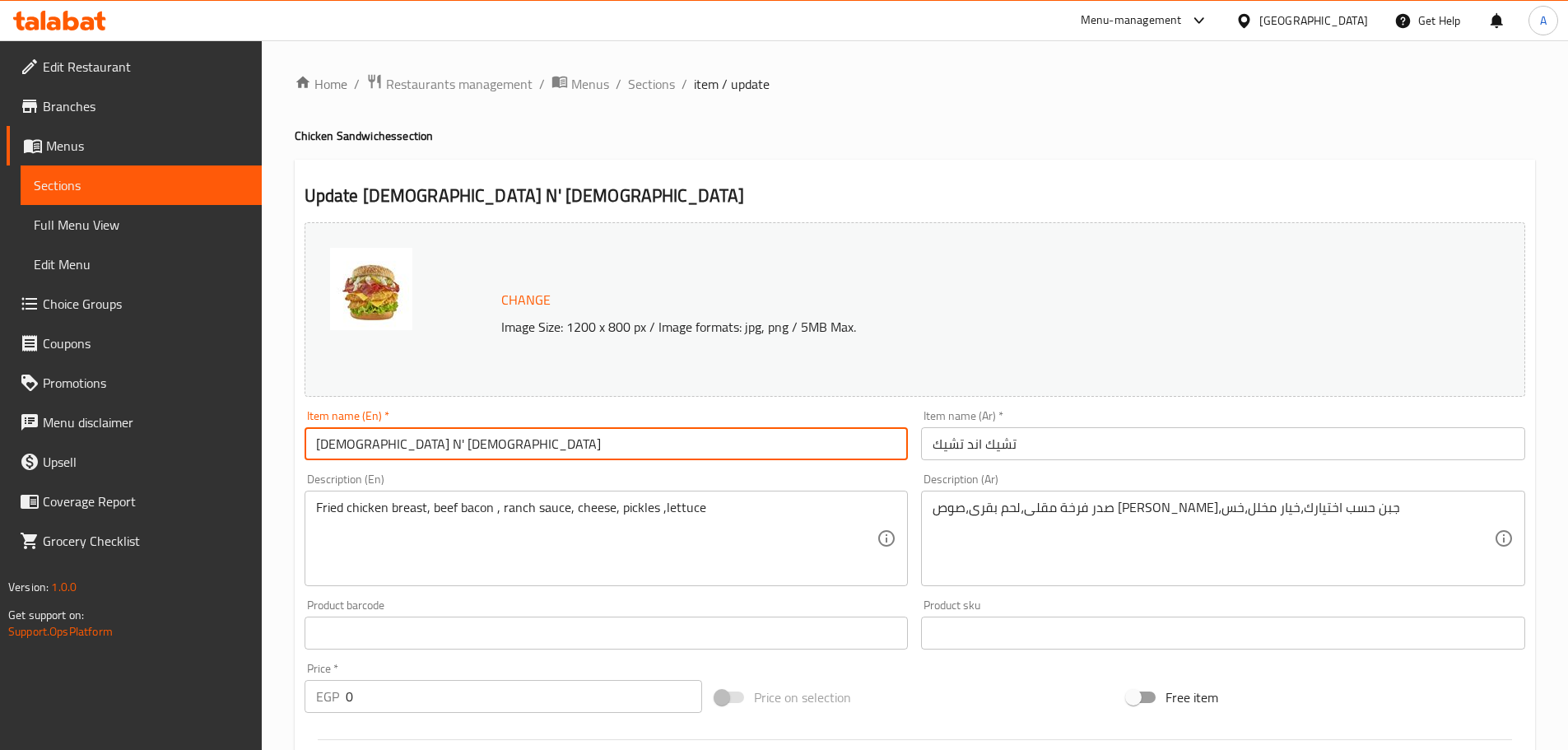
click at [361, 428] on input "[DEMOGRAPHIC_DATA] N' [DEMOGRAPHIC_DATA]" at bounding box center [606, 444] width 604 height 33
click at [361, 429] on input "[DEMOGRAPHIC_DATA] N' [DEMOGRAPHIC_DATA]" at bounding box center [606, 444] width 604 height 33
click at [638, 80] on span "Sections" at bounding box center [651, 84] width 47 height 20
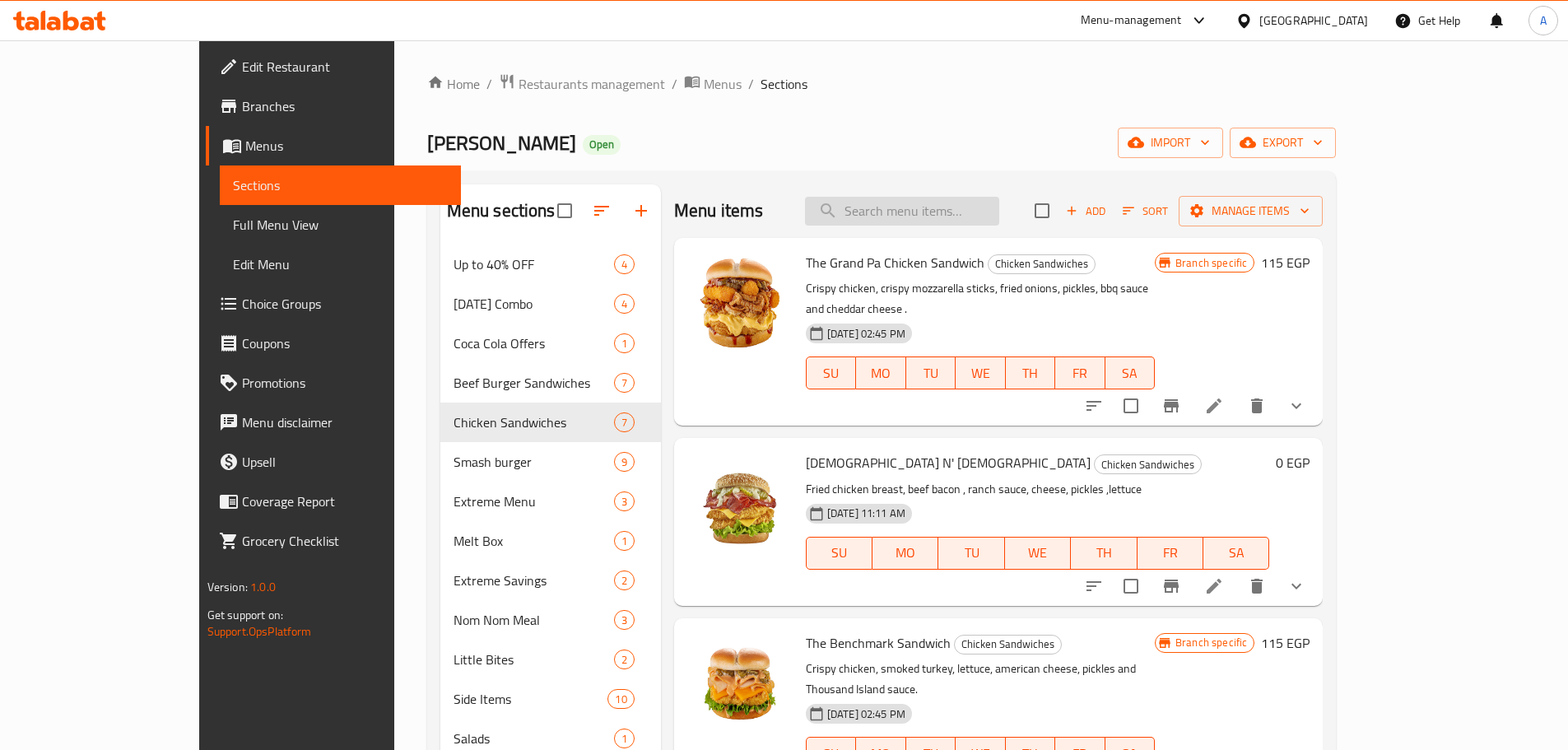
click at [935, 225] on div "Menu items Add Sort Manage items" at bounding box center [999, 211] width 648 height 54
click at [985, 206] on input "search" at bounding box center [903, 211] width 194 height 29
paste input "[DEMOGRAPHIC_DATA] N' [DEMOGRAPHIC_DATA]"
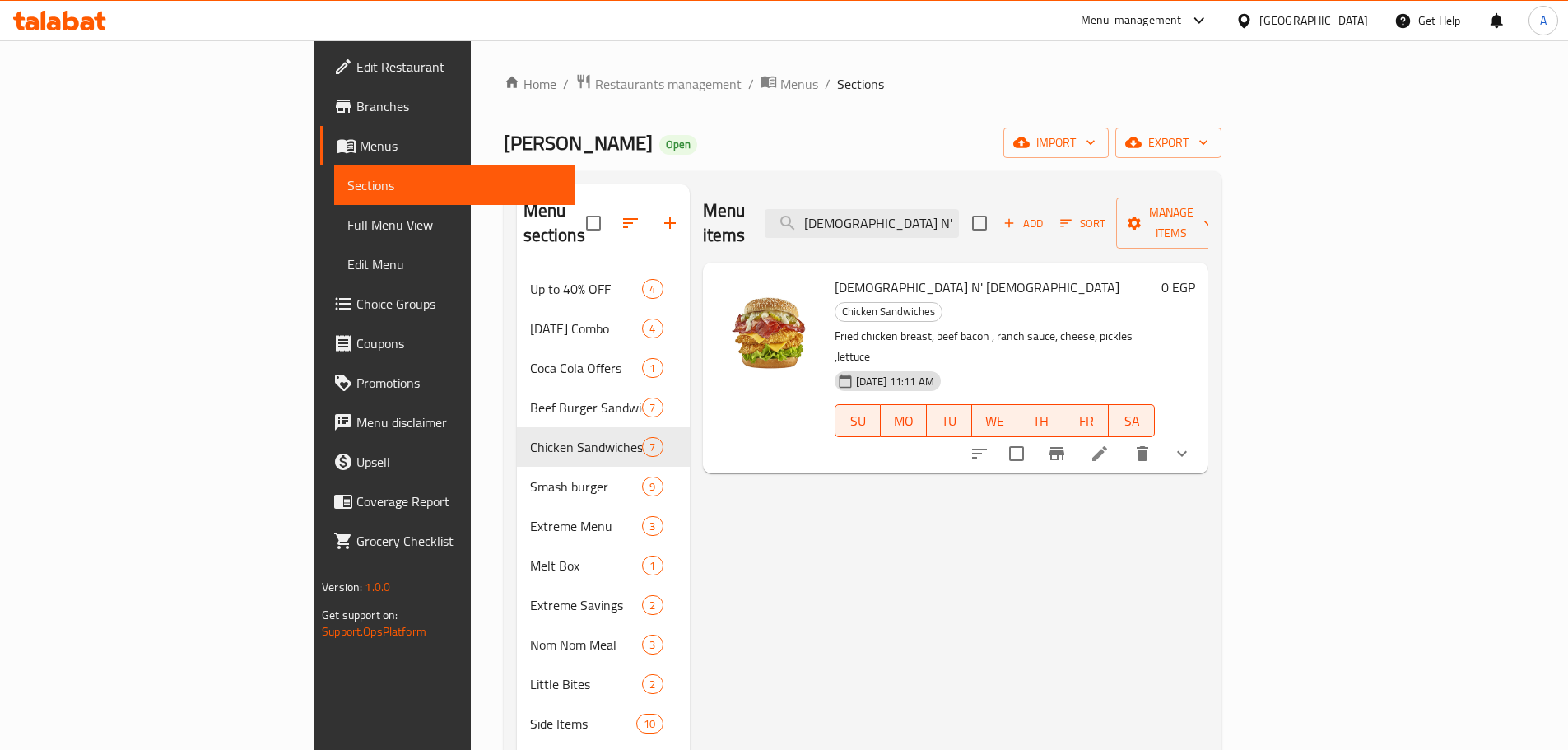
type input "[DEMOGRAPHIC_DATA] N' [DEMOGRAPHIC_DATA]"
drag, startPoint x: 1502, startPoint y: 392, endPoint x: 1495, endPoint y: 398, distance: 9.2
click at [1192, 444] on icon "show more" at bounding box center [1182, 454] width 20 height 20
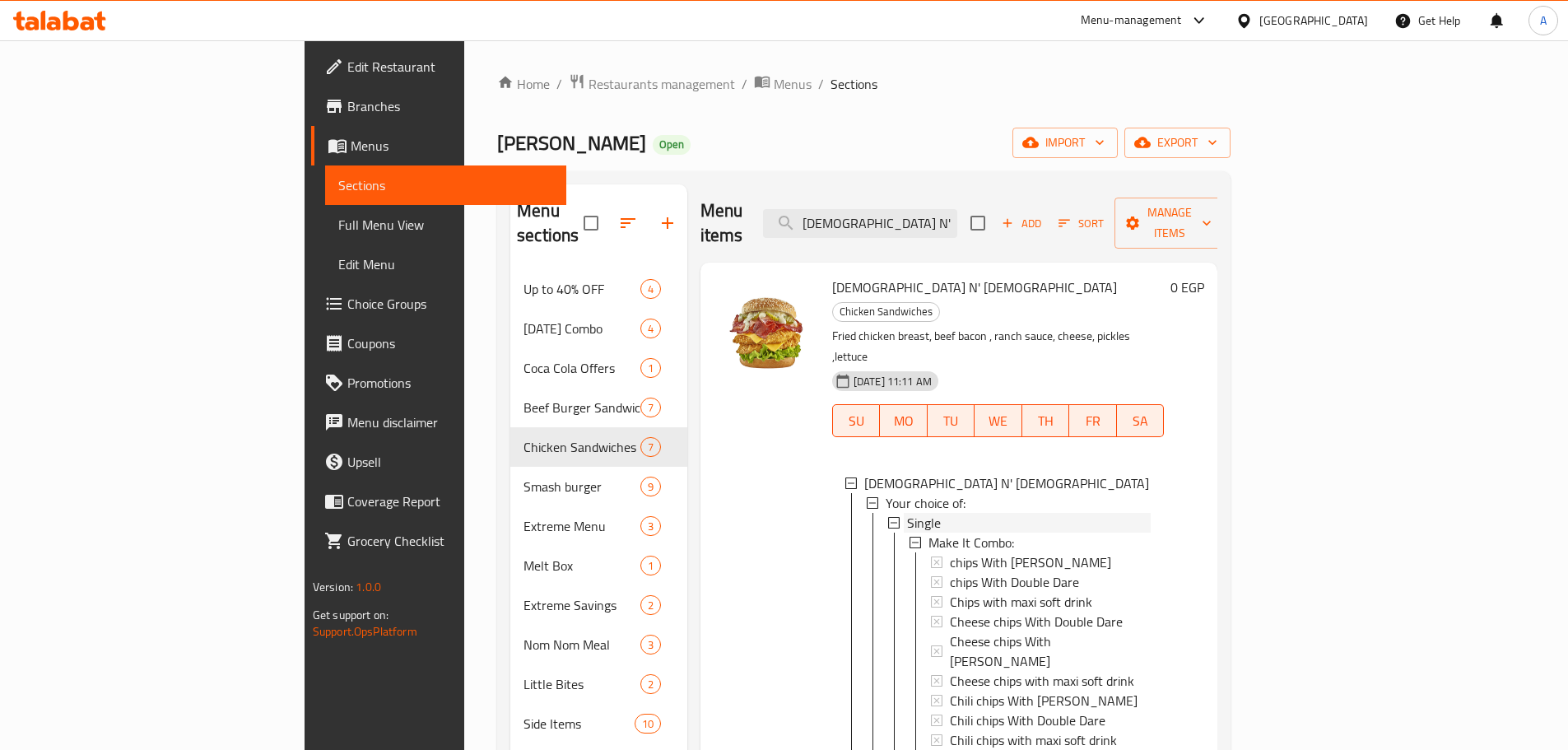
click at [907, 513] on span "Single" at bounding box center [924, 523] width 34 height 20
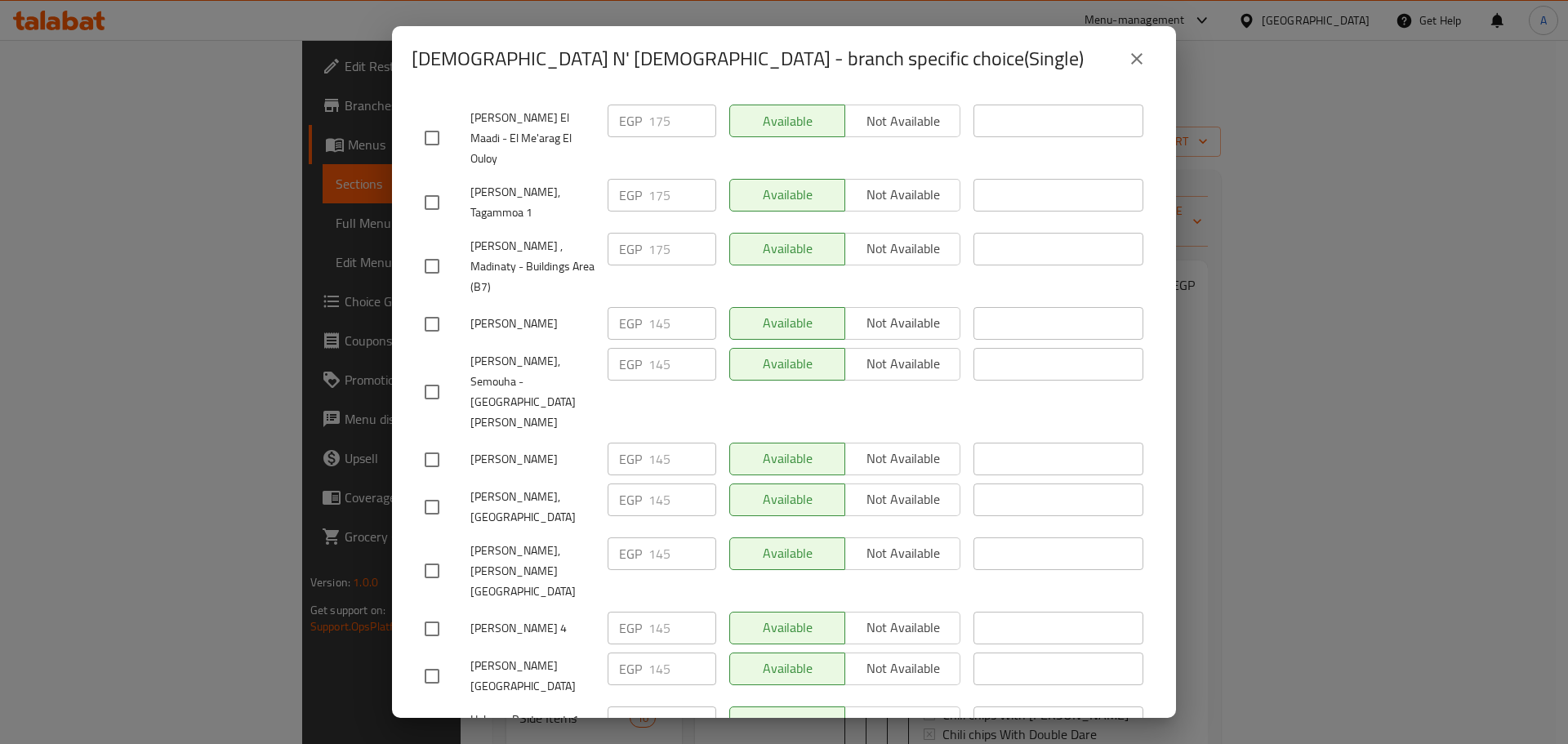
scroll to position [742, 0]
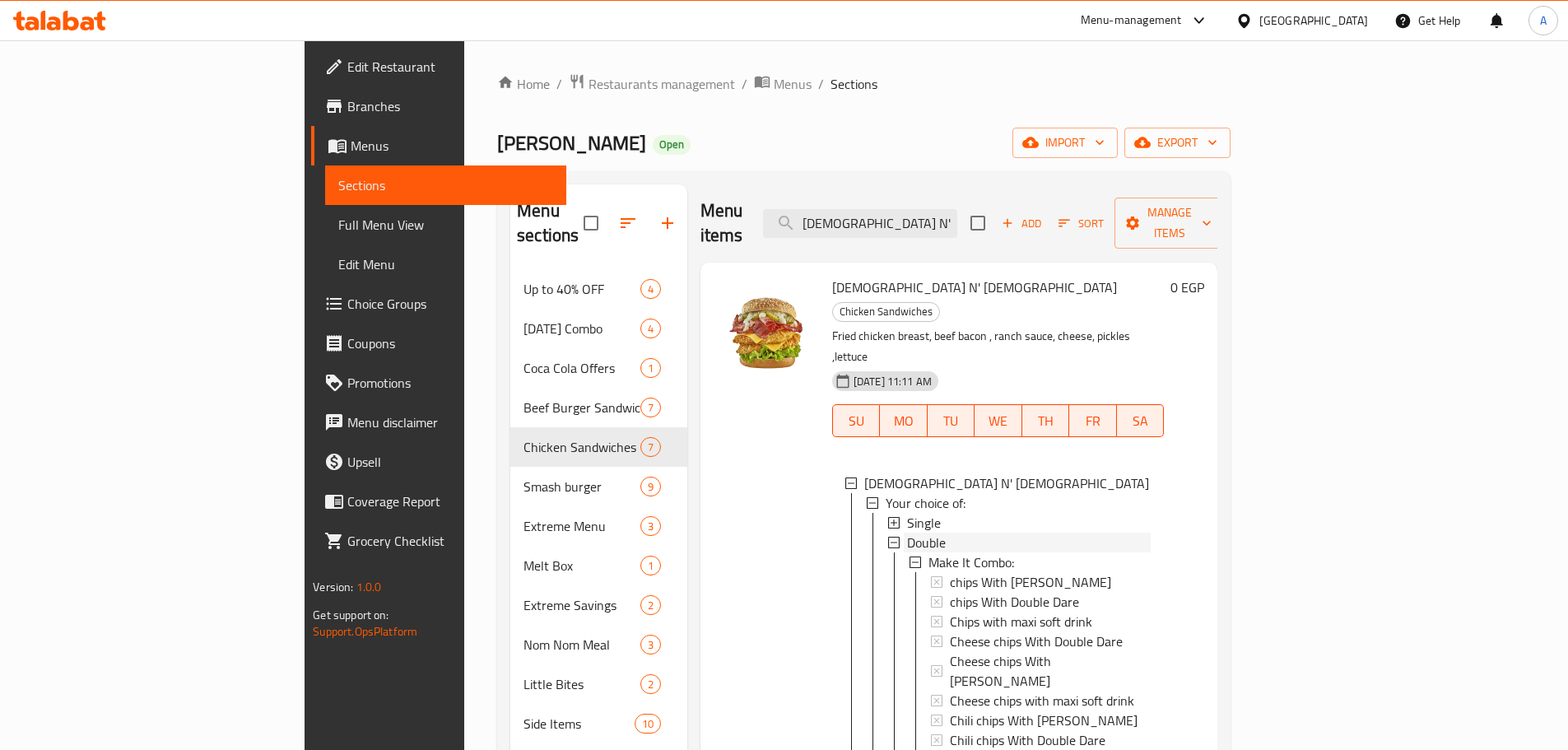
click at [904, 533] on div "Double" at bounding box center [1027, 543] width 247 height 20
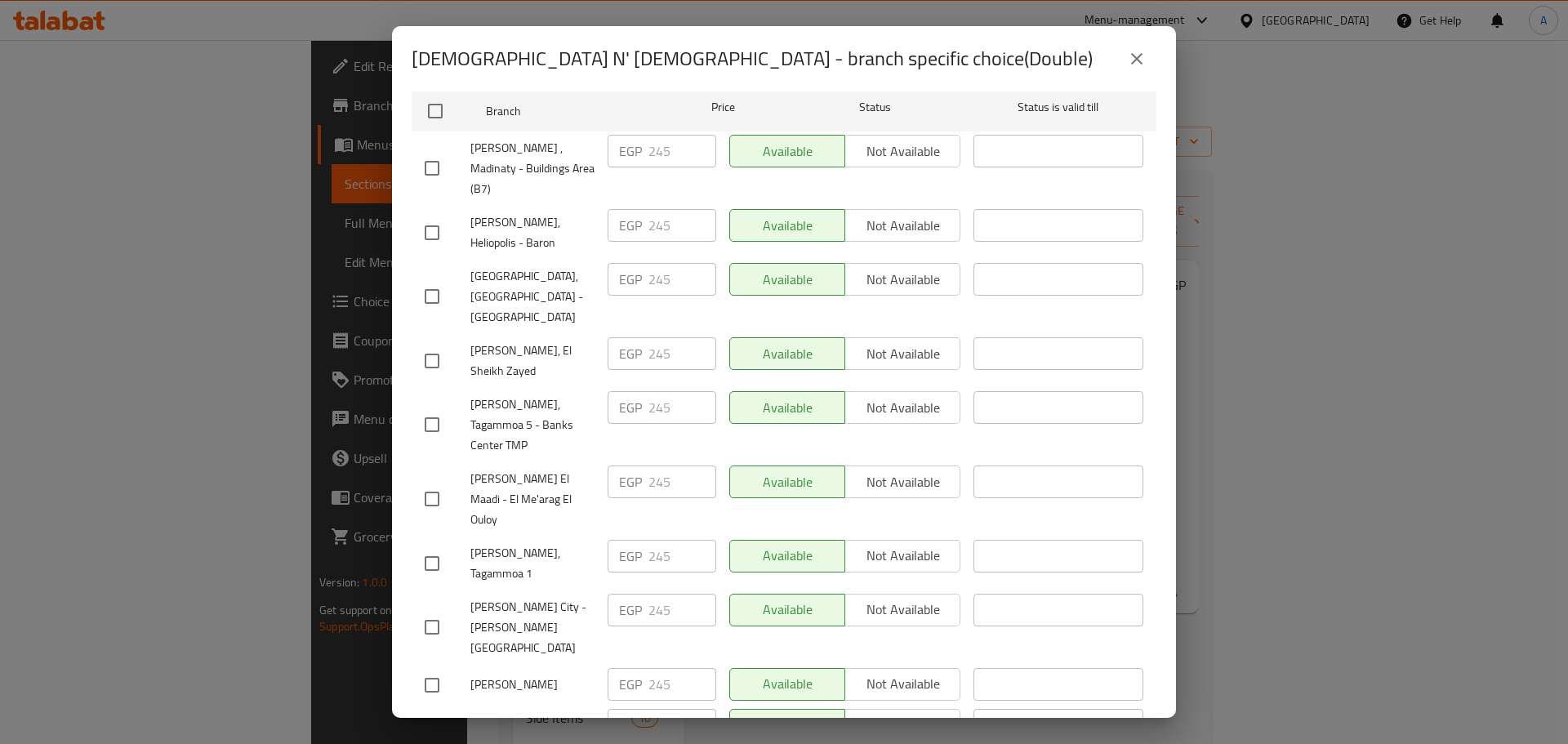
scroll to position [82, 0]
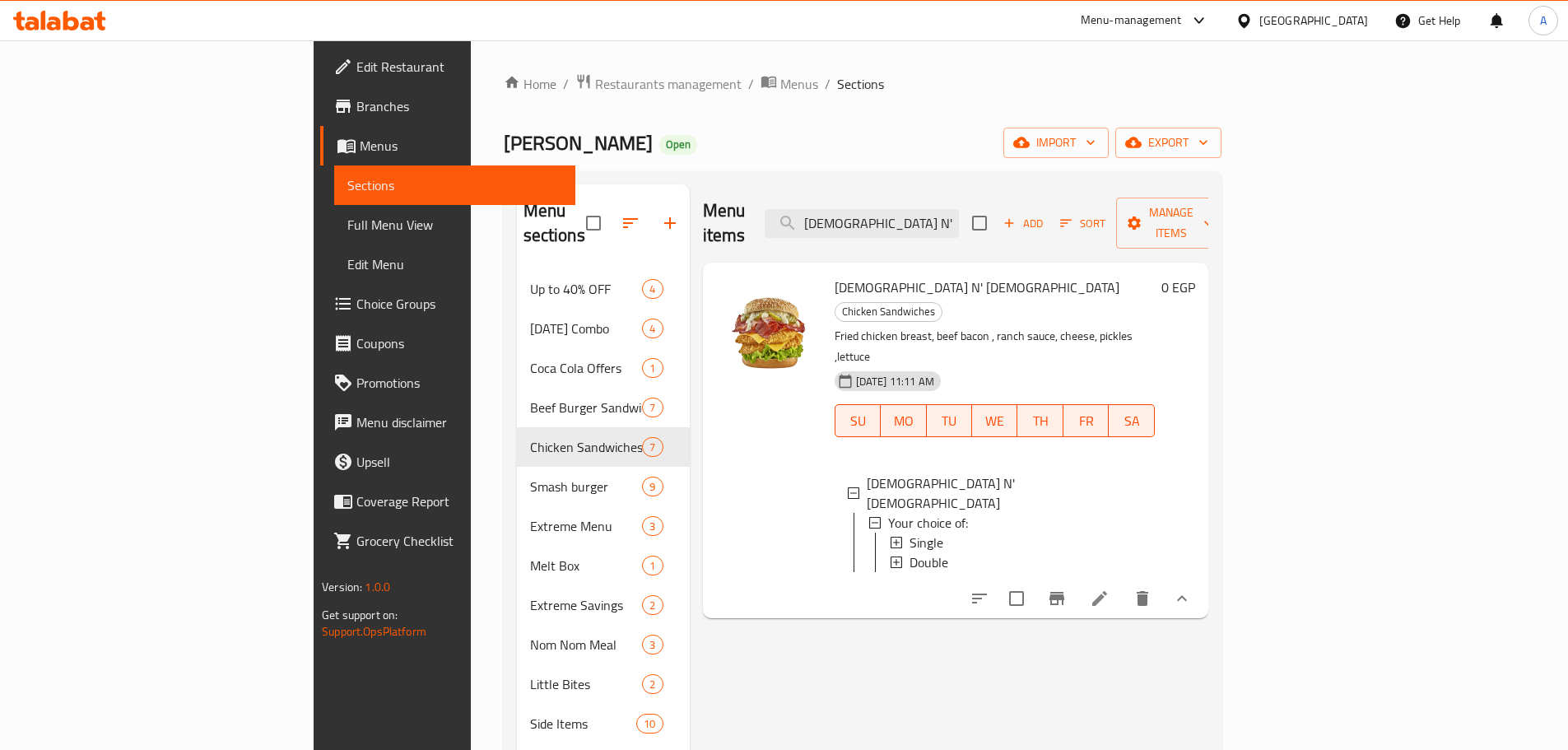
click at [910, 552] on span "Double" at bounding box center [929, 562] width 39 height 20
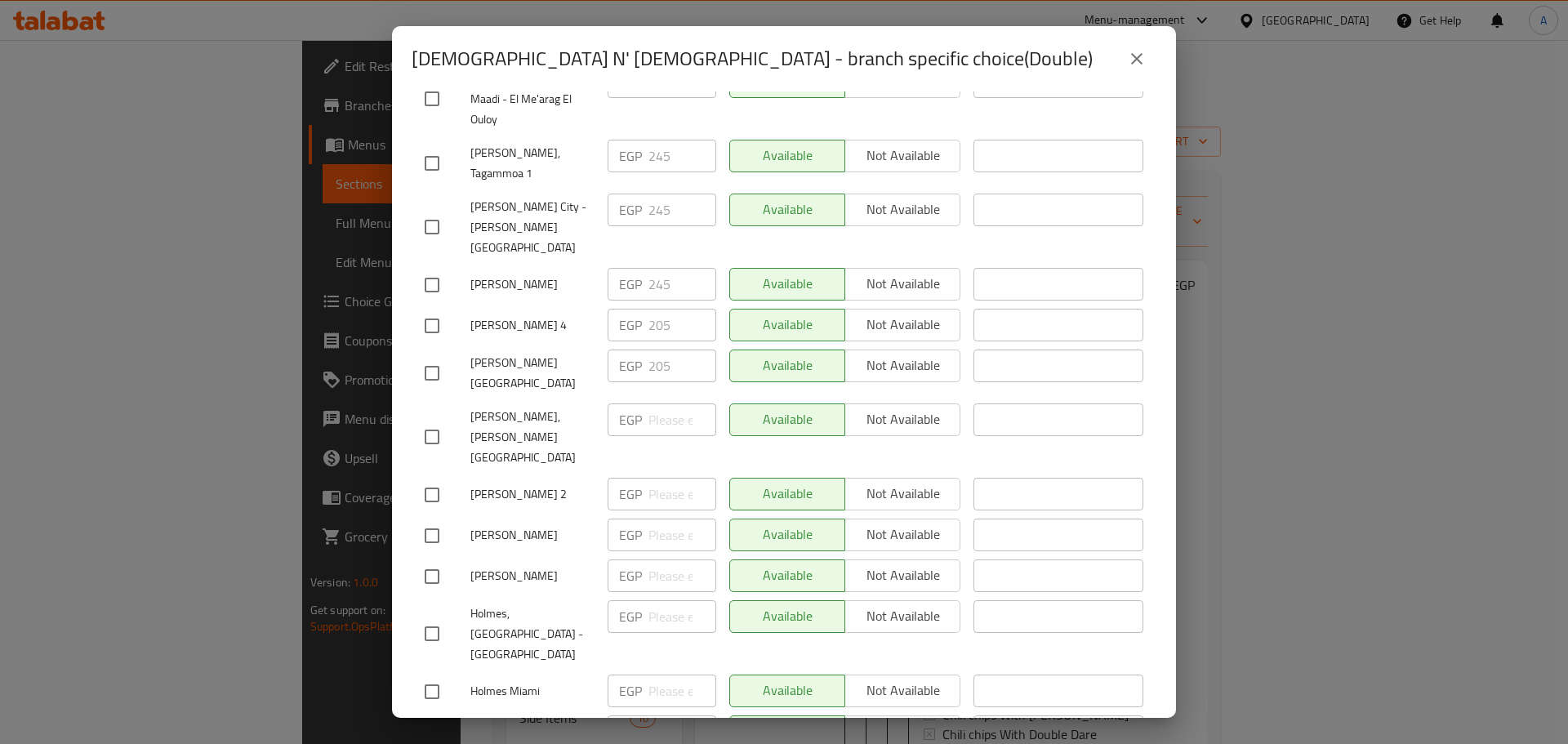
scroll to position [742, 0]
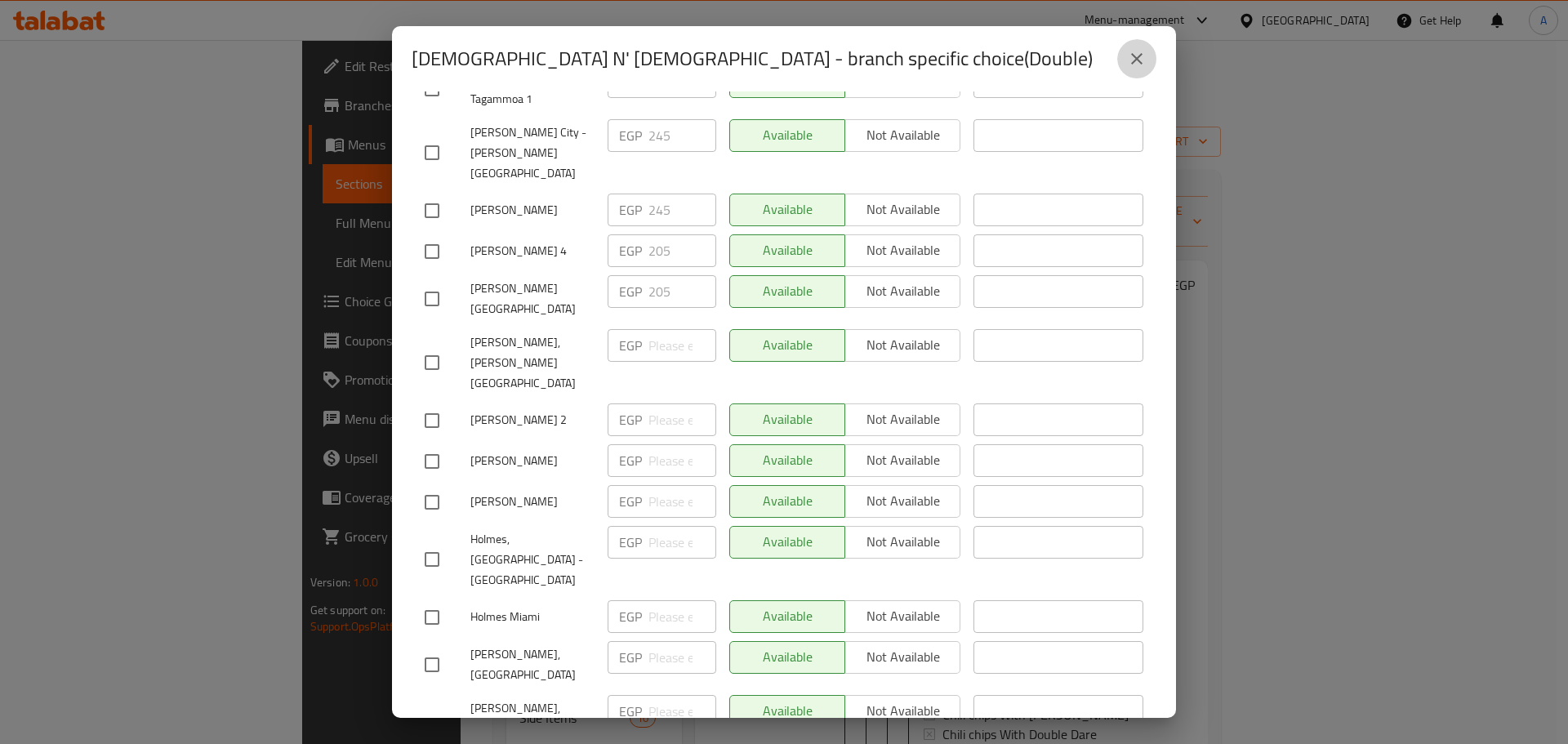
click at [1131, 72] on button "close" at bounding box center [1137, 59] width 39 height 39
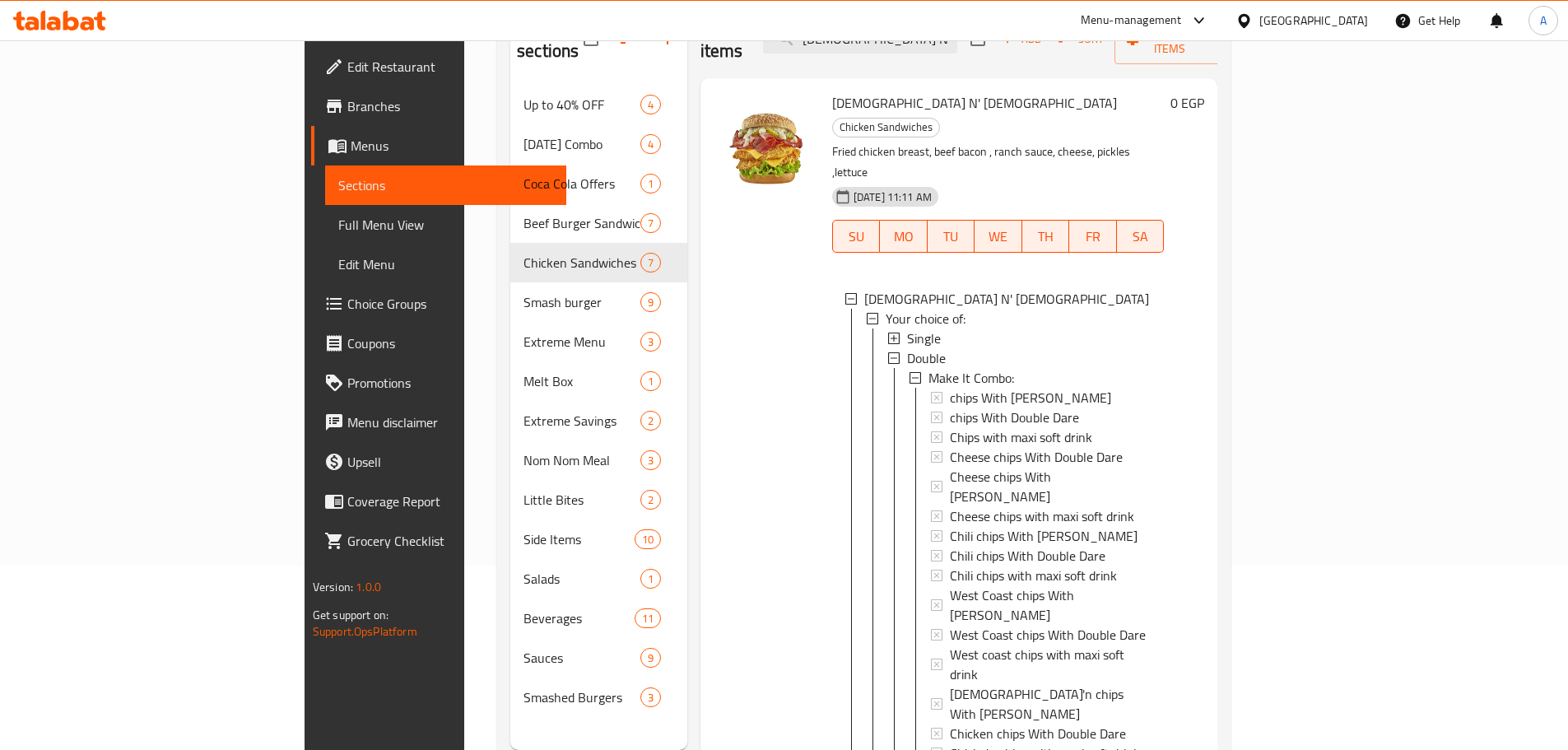
scroll to position [0, 0]
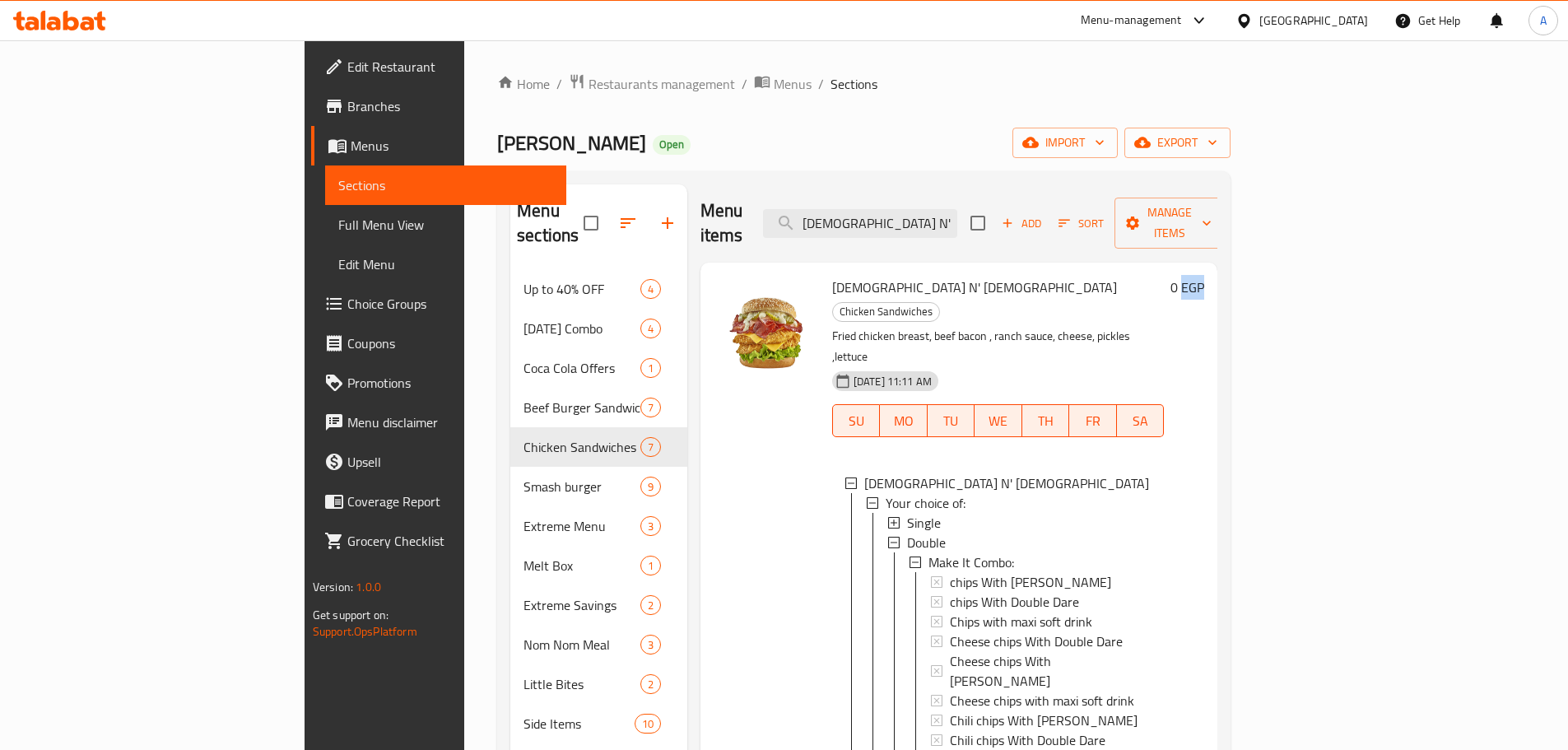
drag, startPoint x: 1476, startPoint y: 260, endPoint x: 1502, endPoint y: 265, distance: 26.5
copy h6 "EGP"
click at [498, 142] on span "[PERSON_NAME]" at bounding box center [572, 142] width 149 height 37
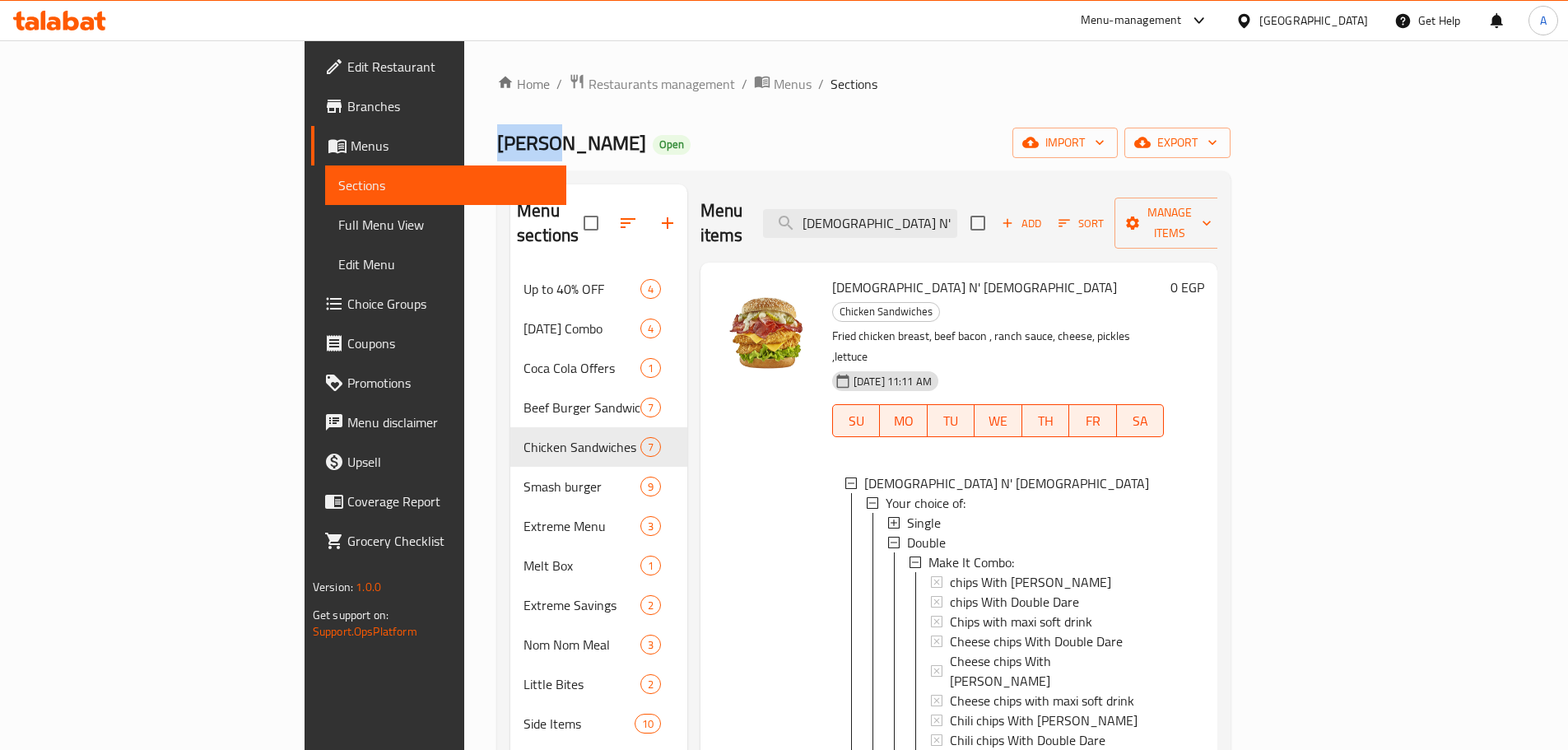
copy span "[PERSON_NAME]"
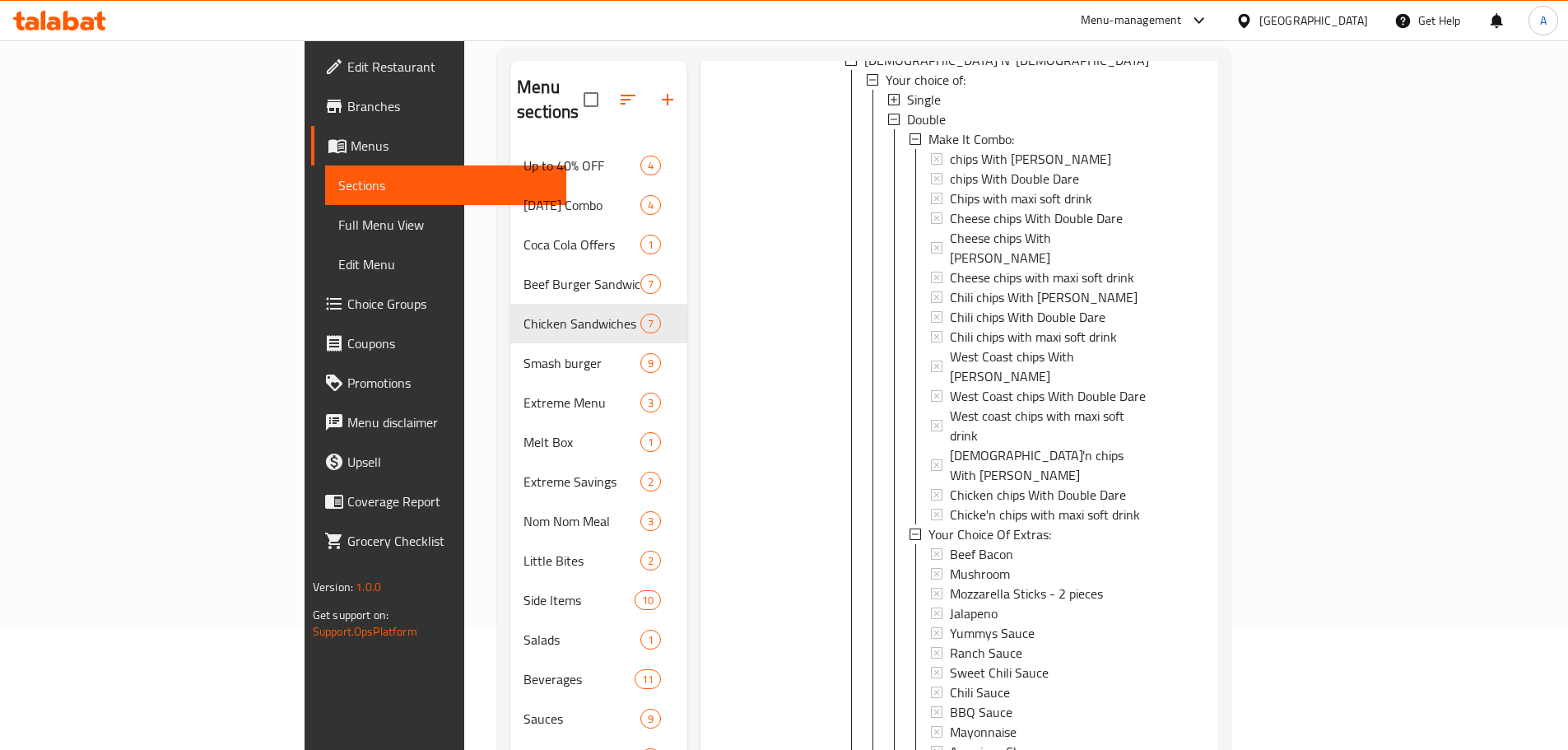
scroll to position [231, 0]
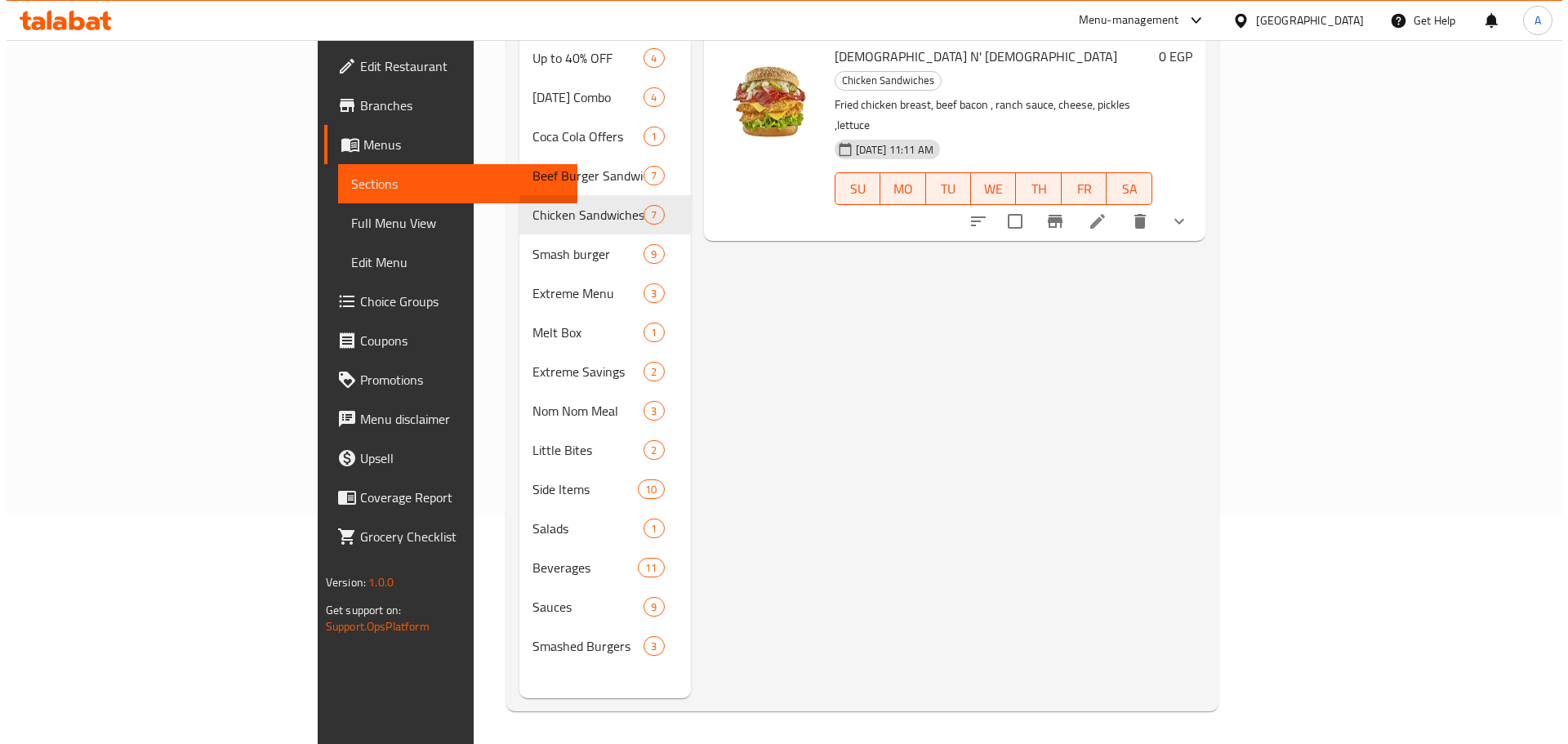
scroll to position [65, 0]
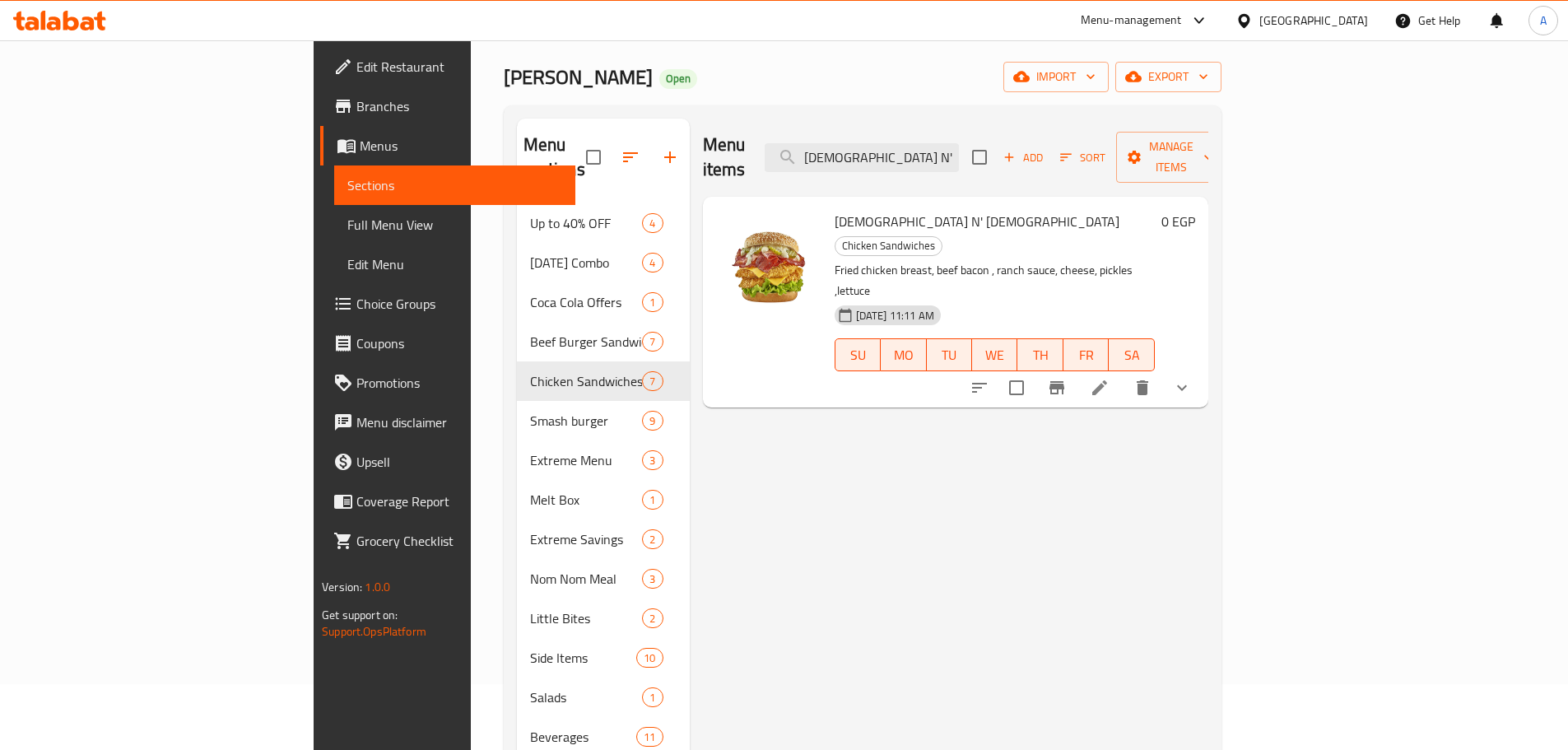
click at [835, 209] on span "[DEMOGRAPHIC_DATA] N' [DEMOGRAPHIC_DATA]" at bounding box center [977, 222] width 285 height 25
copy h6 "[DEMOGRAPHIC_DATA] N' [DEMOGRAPHIC_DATA]"
click at [504, 68] on span "[PERSON_NAME]" at bounding box center [578, 76] width 149 height 37
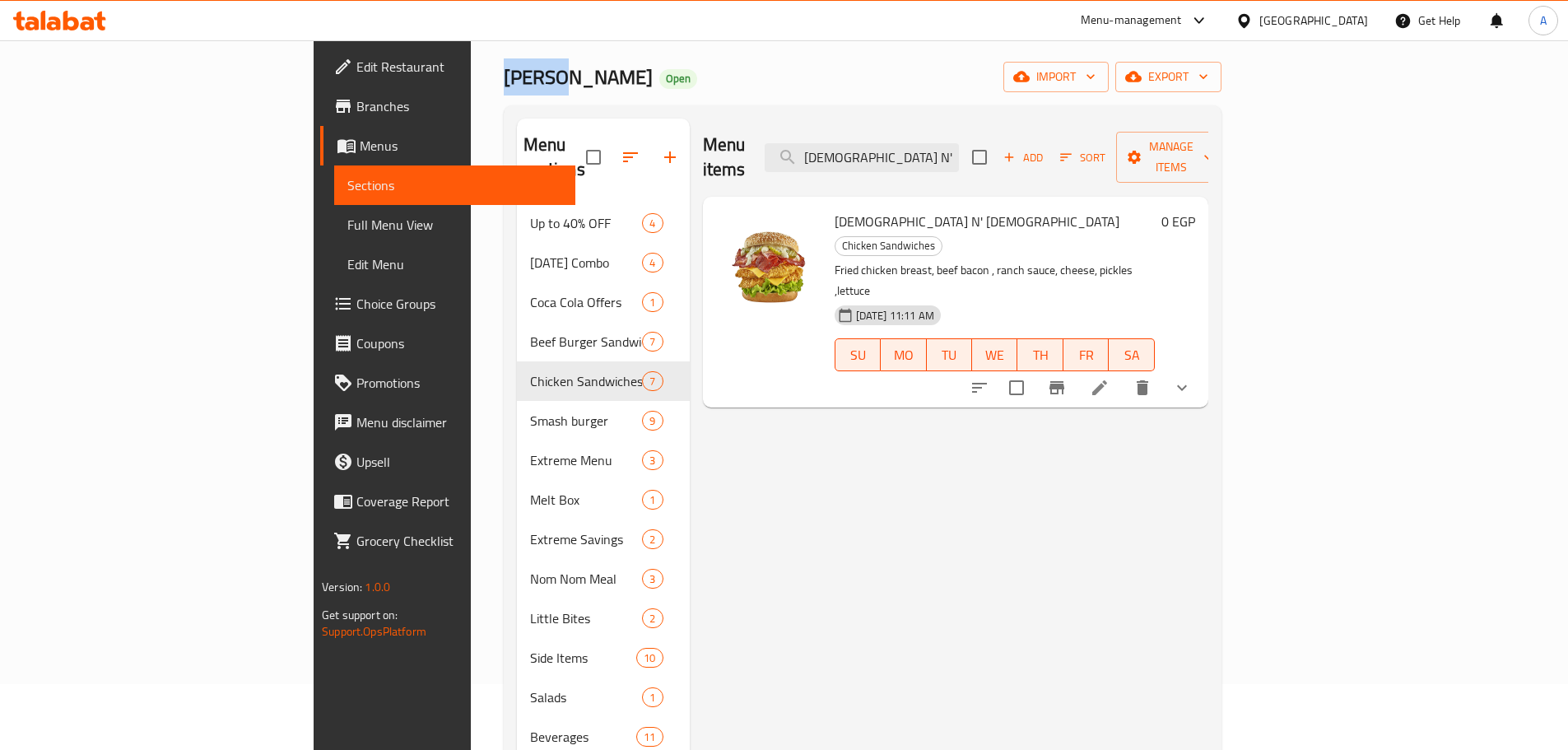
click at [504, 68] on span "[PERSON_NAME]" at bounding box center [578, 76] width 149 height 37
copy span "[PERSON_NAME]"
click at [1202, 203] on div "[DEMOGRAPHIC_DATA] N' [DEMOGRAPHIC_DATA] Chicken Sandwiches Fried chicken breas…" at bounding box center [1015, 302] width 374 height 198
drag, startPoint x: 1488, startPoint y: 195, endPoint x: 1516, endPoint y: 201, distance: 28.6
click at [1209, 201] on div "[DEMOGRAPHIC_DATA] N' [DEMOGRAPHIC_DATA] Chicken Sandwiches Fried chicken breas…" at bounding box center [956, 302] width 506 height 211
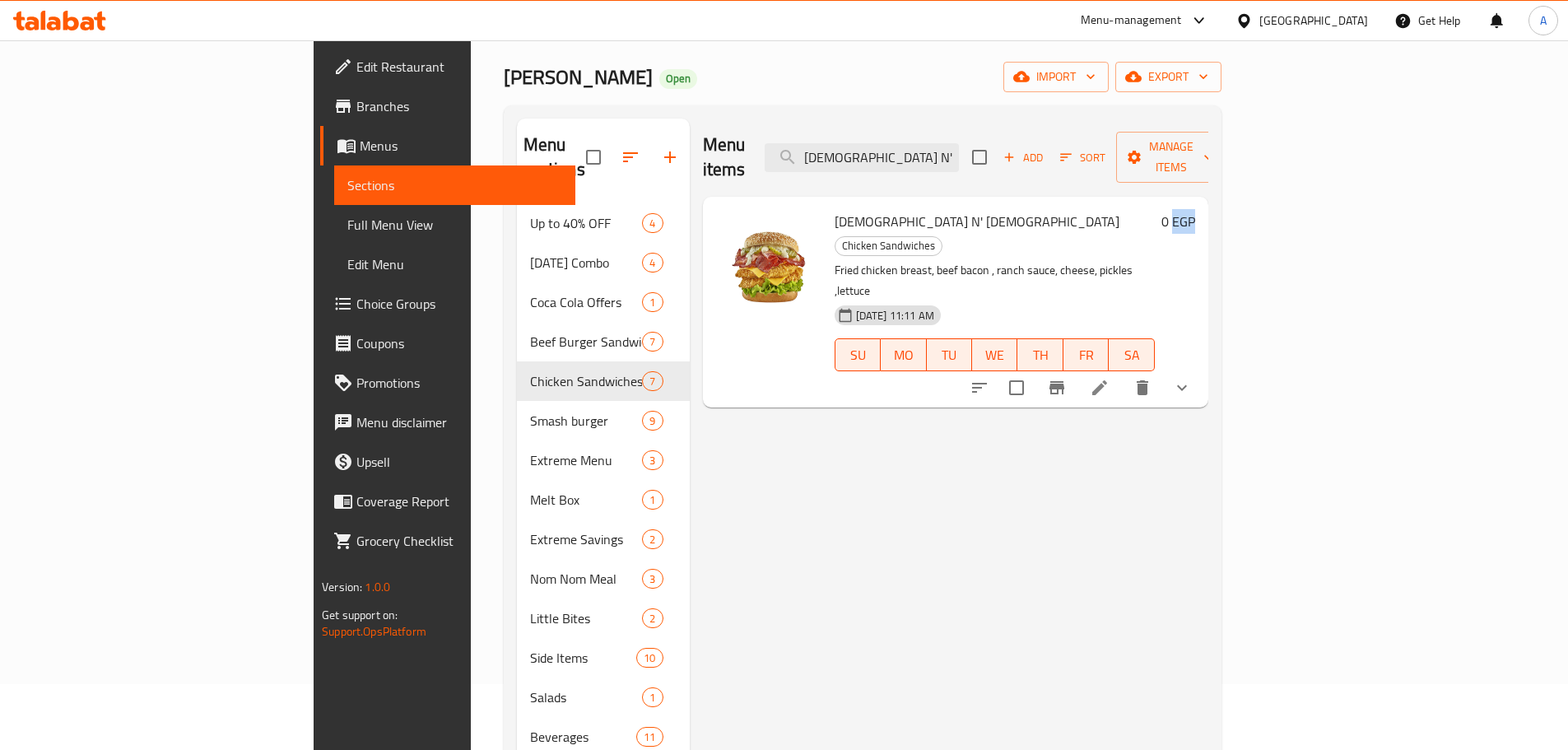
copy h6 "EGP"
click at [1192, 378] on icon "show more" at bounding box center [1182, 388] width 20 height 20
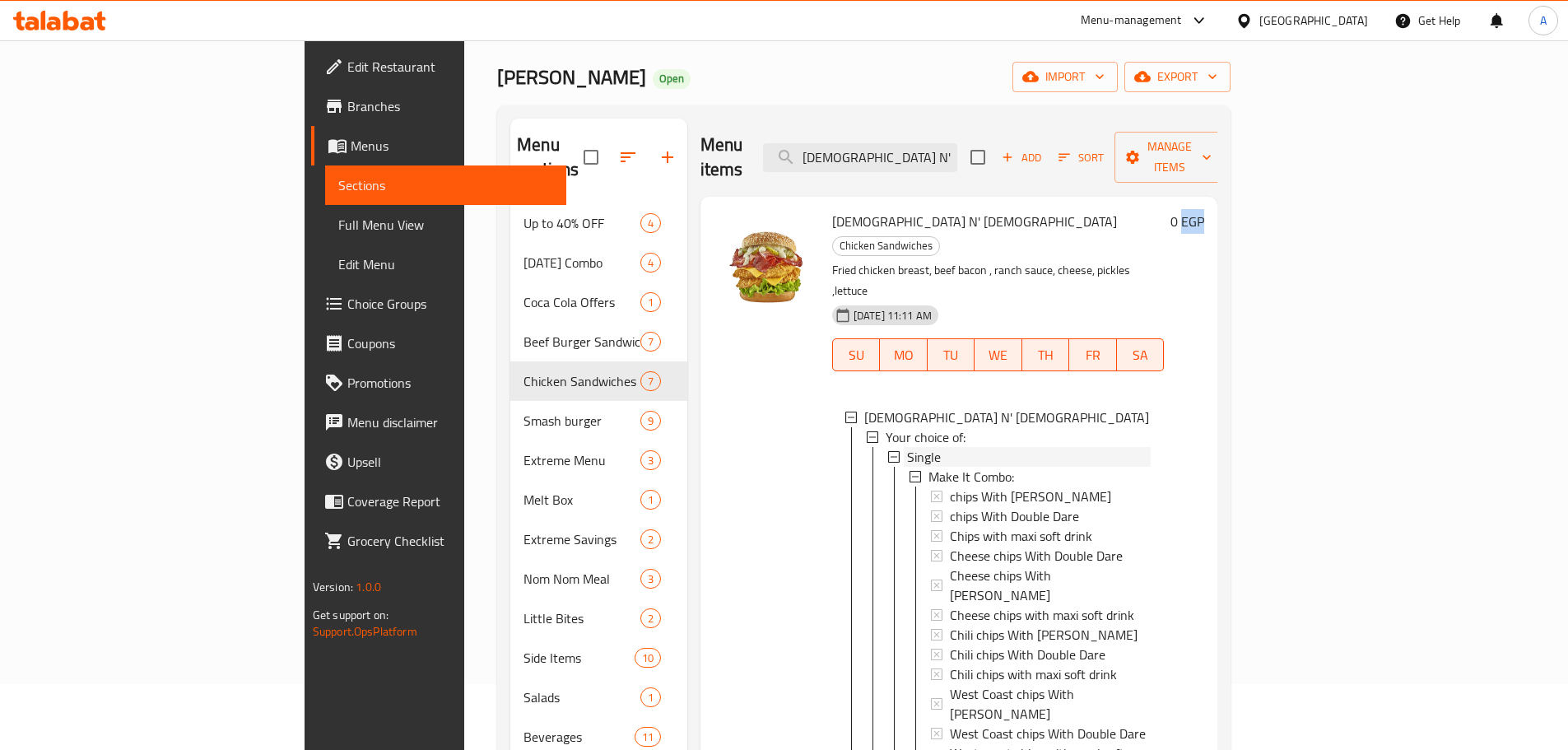
click at [888, 451] on icon at bounding box center [894, 456] width 12 height 12
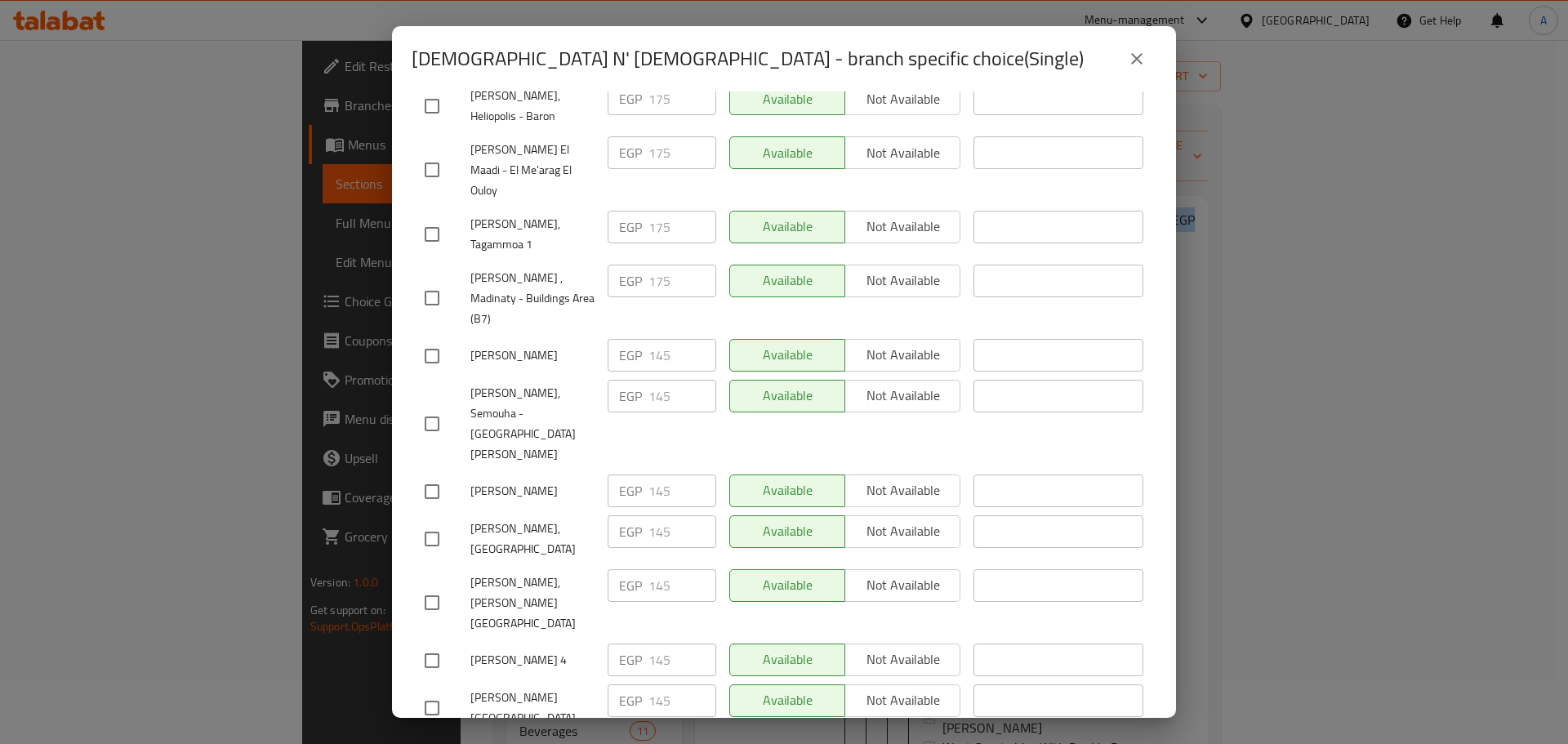
scroll to position [742, 0]
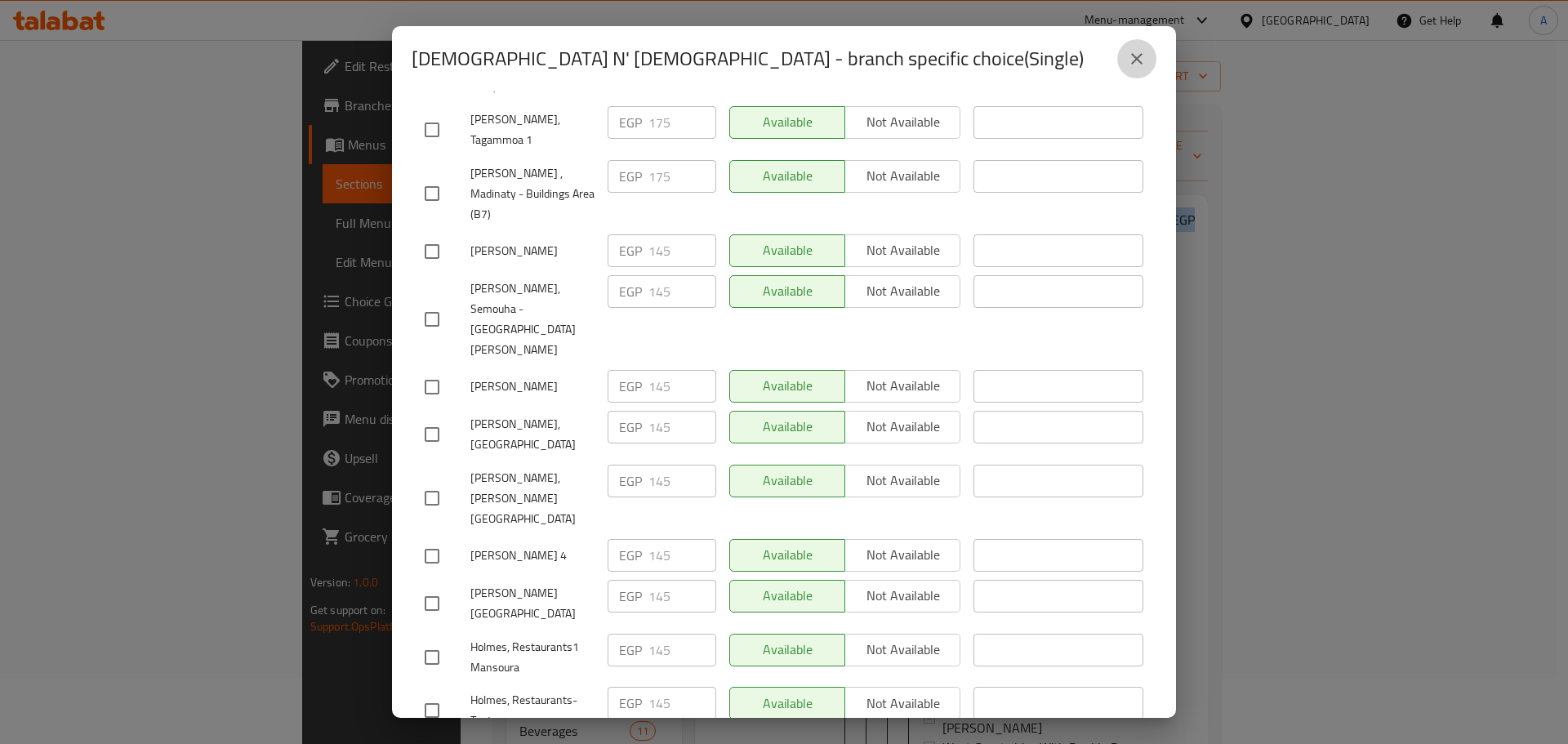
click at [1138, 64] on icon "close" at bounding box center [1137, 59] width 20 height 20
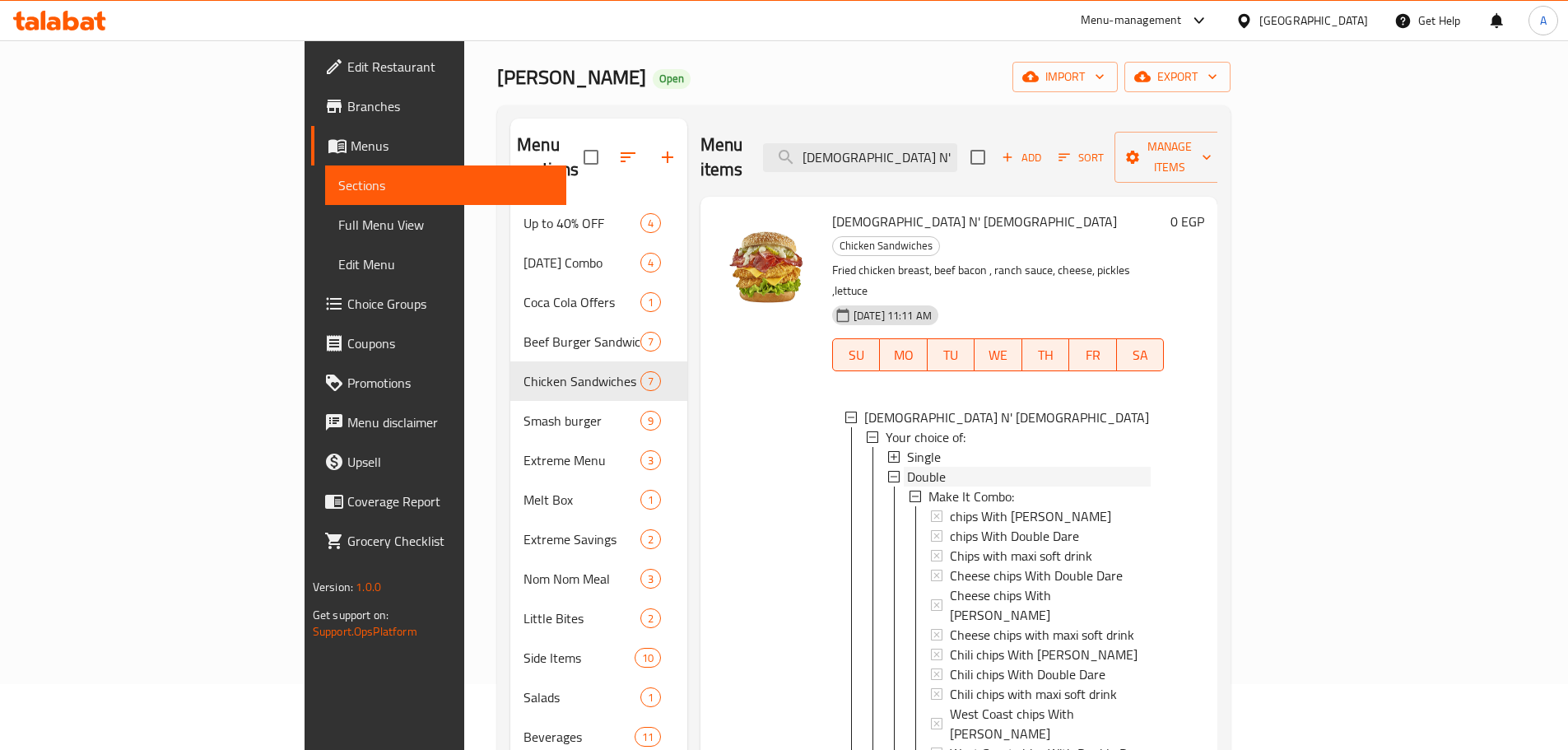
click at [907, 467] on span "Double" at bounding box center [926, 477] width 39 height 20
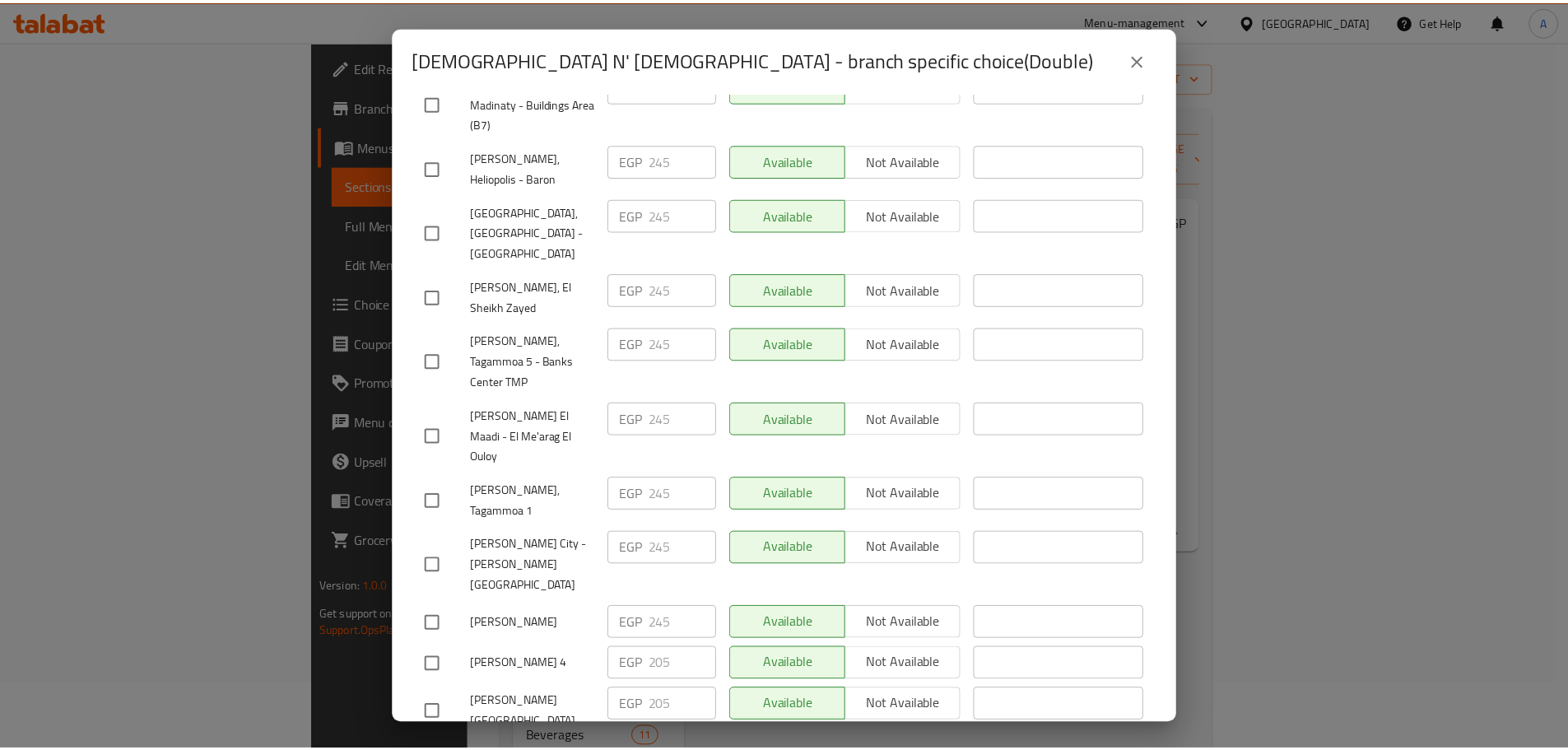
scroll to position [0, 0]
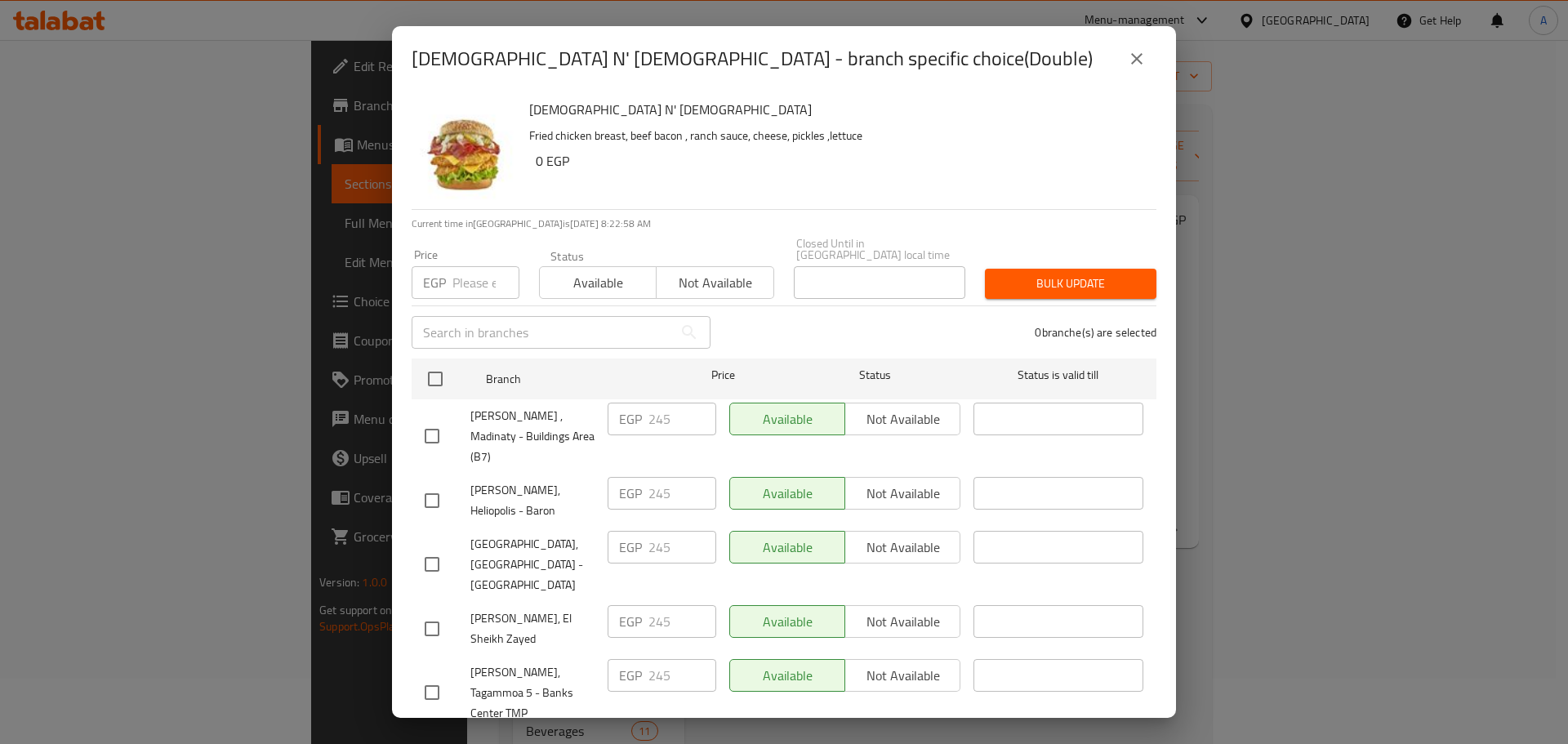
click at [1138, 54] on icon "close" at bounding box center [1137, 59] width 20 height 20
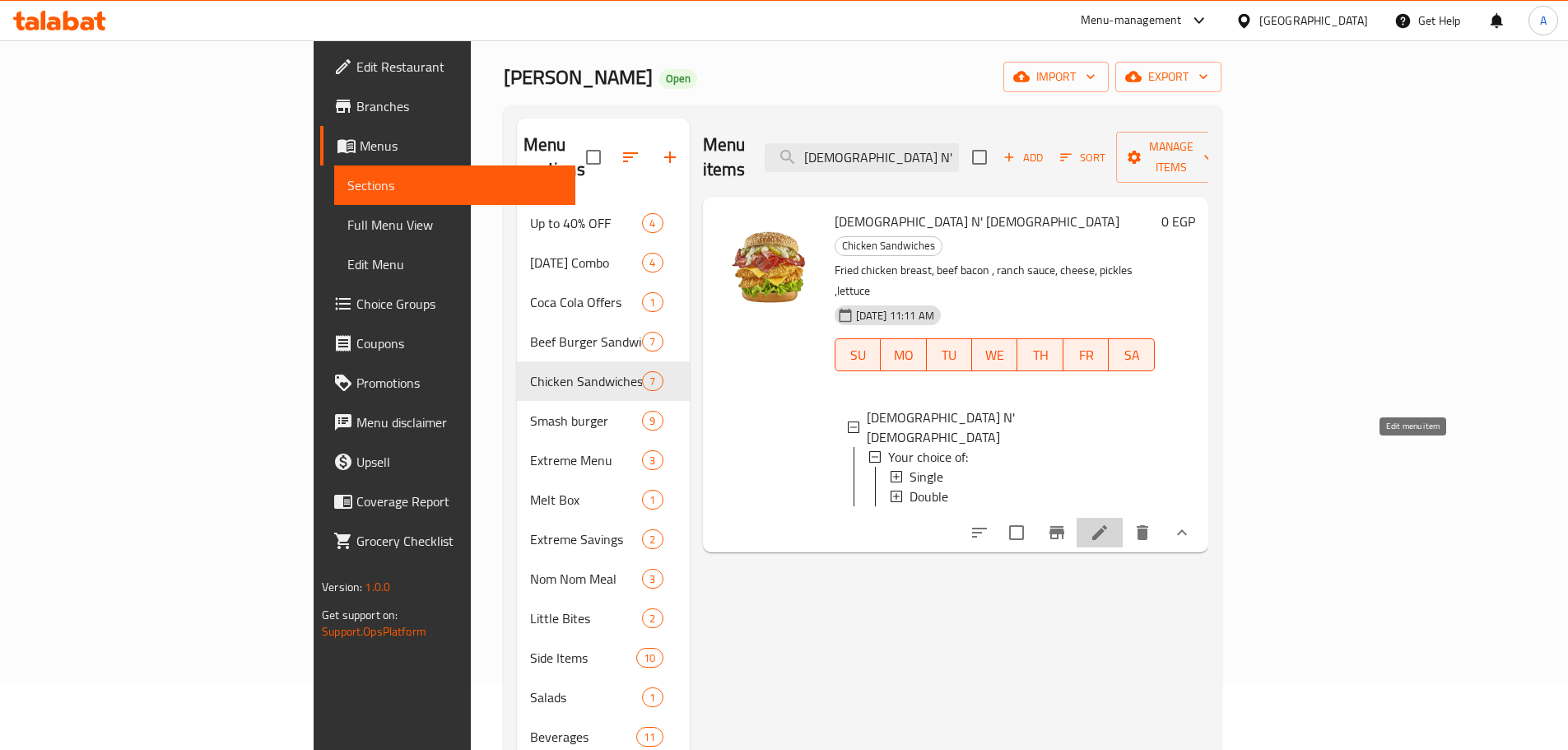
click at [1110, 523] on icon at bounding box center [1100, 533] width 20 height 20
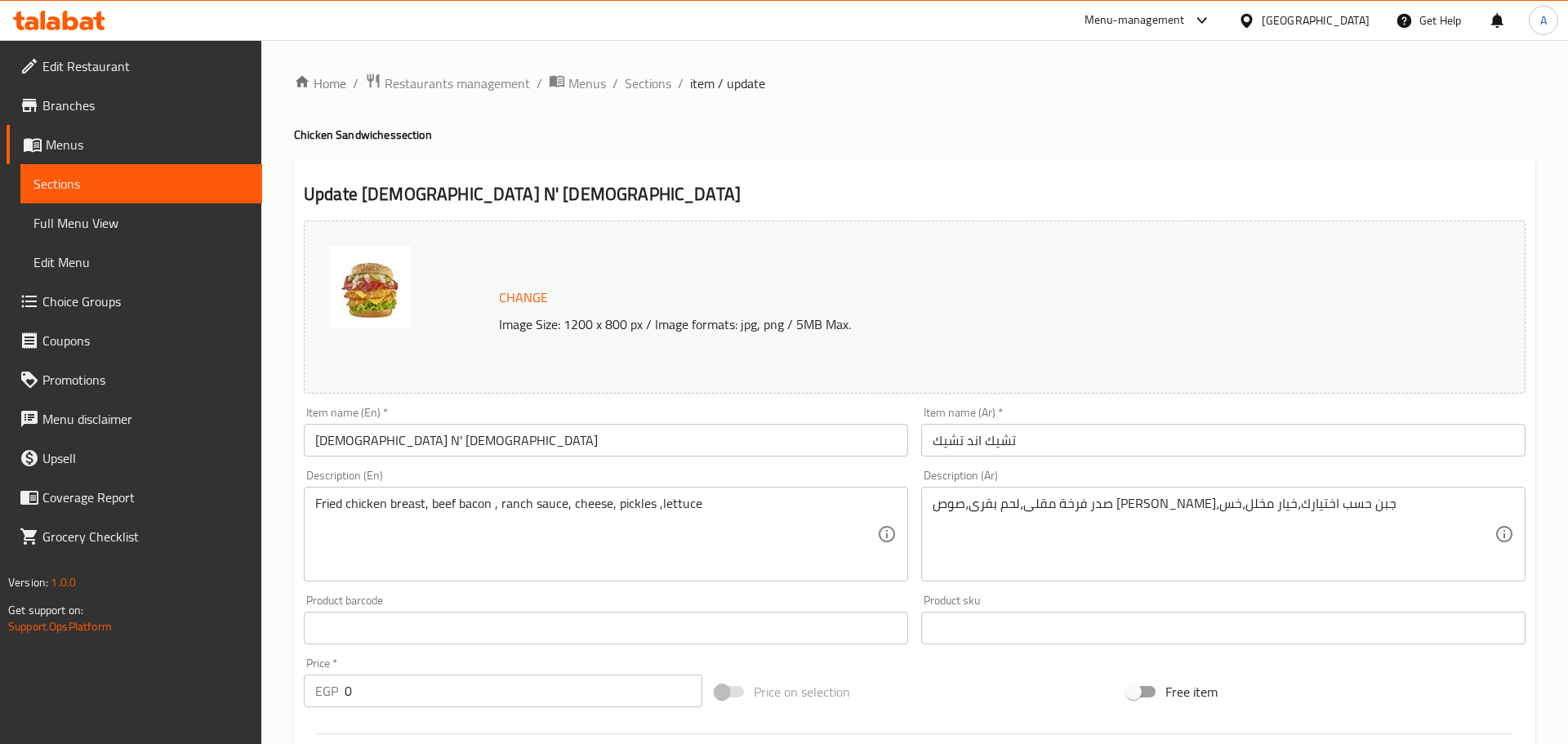
type input "إجعلها كومبو:"
type input "0"
type input "1"
type input "إختيارك من الإضافات:"
type input "0"
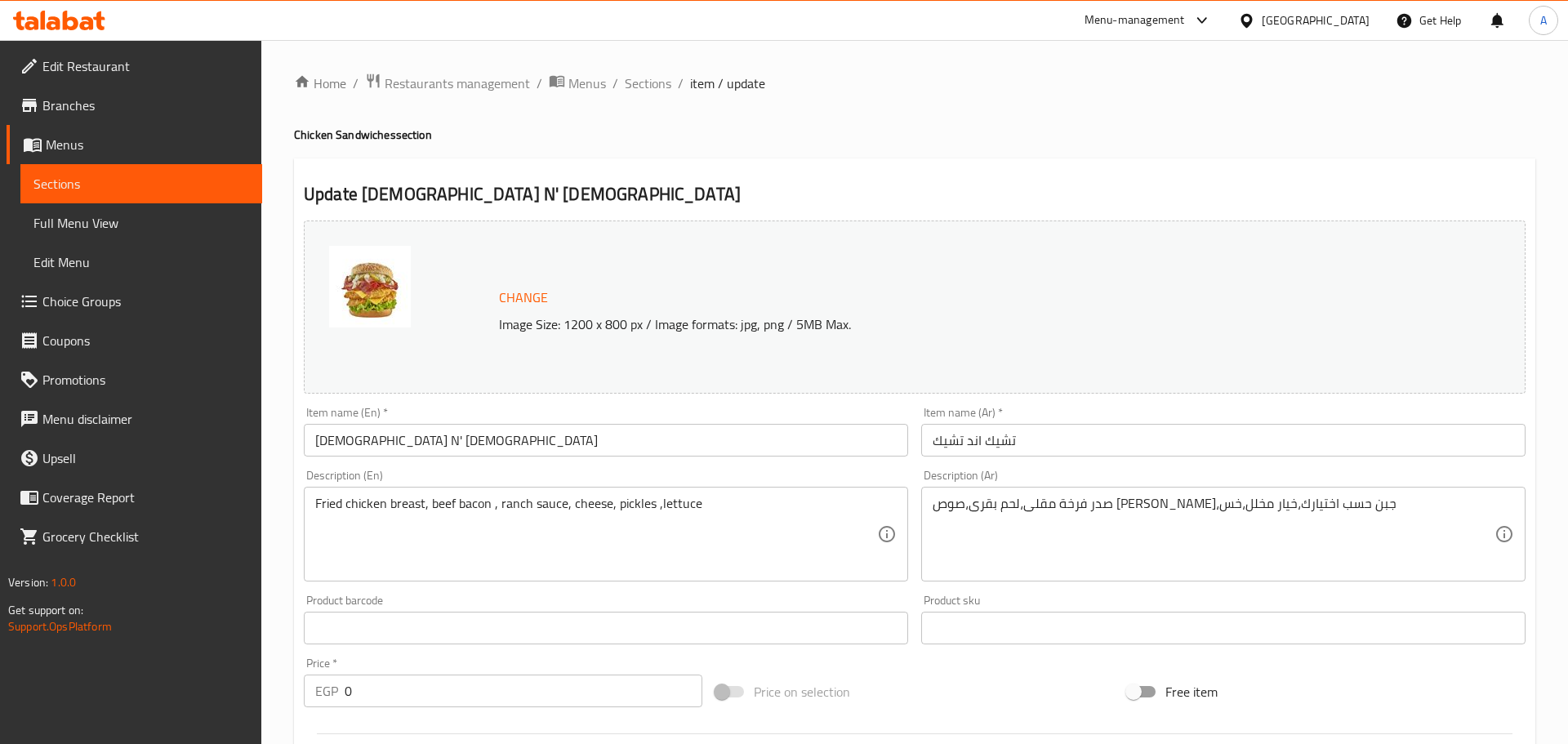
type input "10"
type input "اختيارك من السلطة"
type input "1"
type input "إجعلها كومبو:"
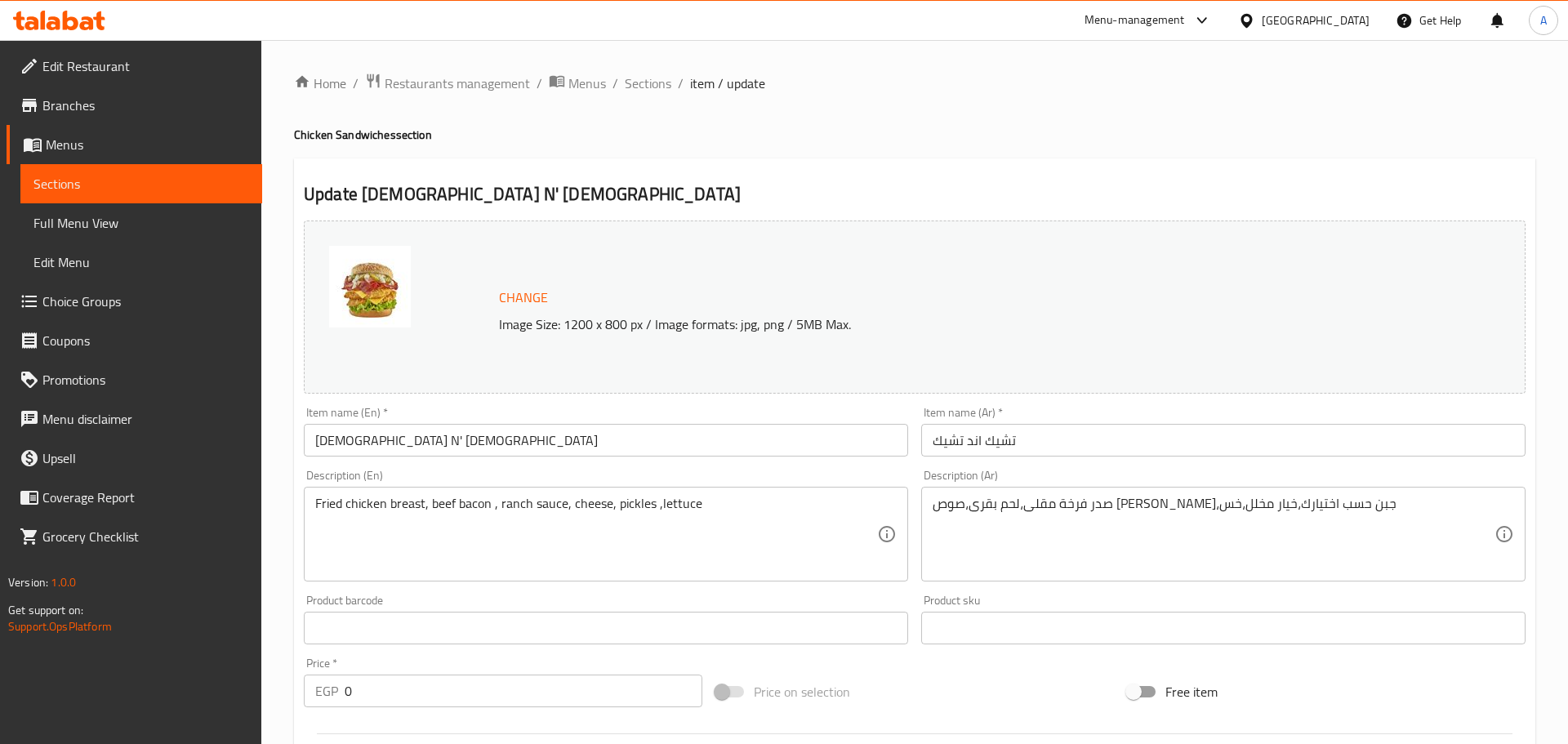
type input "0"
type input "1"
type input "إختيارك من الإضافات:"
type input "0"
type input "10"
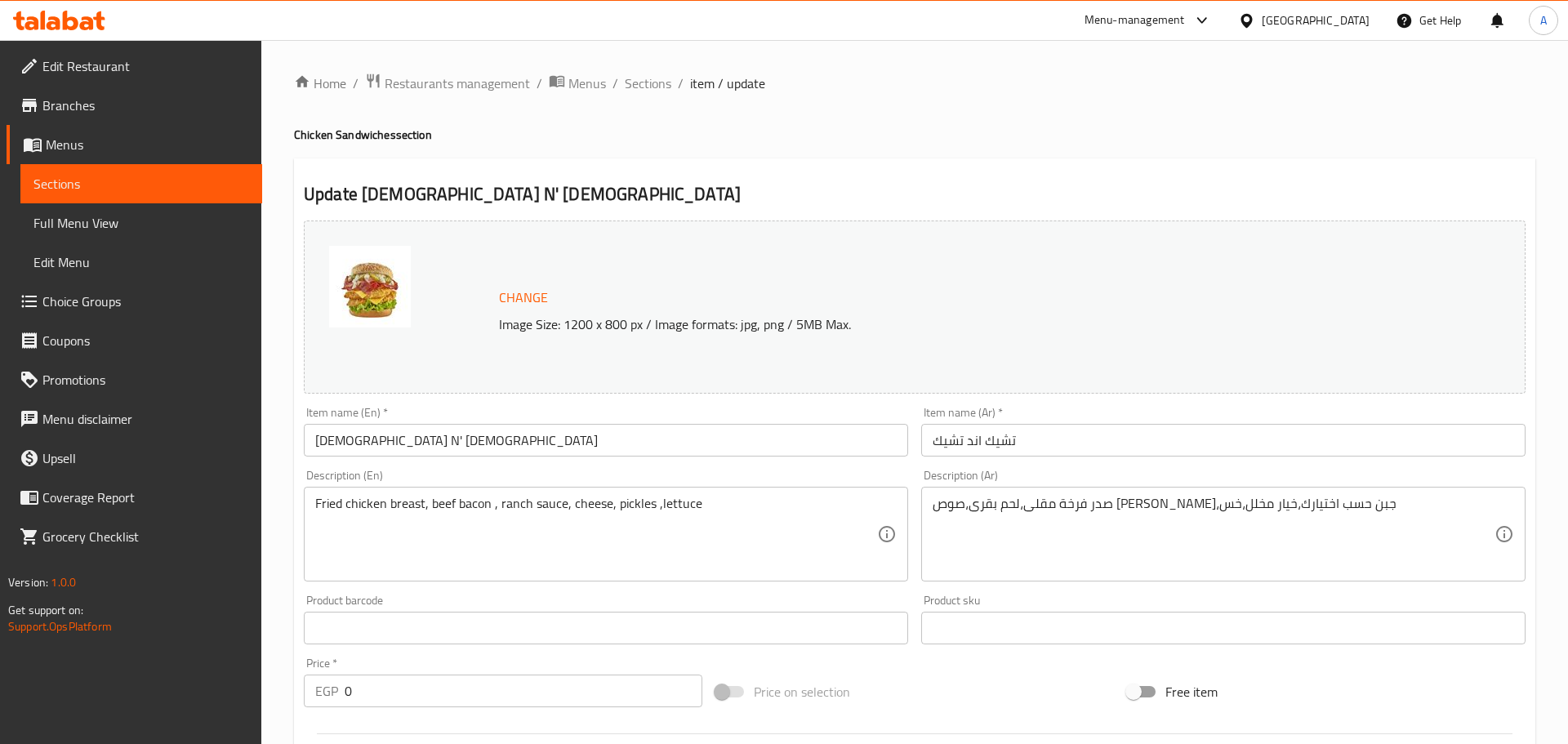
type input "اختيارك من السلطة"
type input "1"
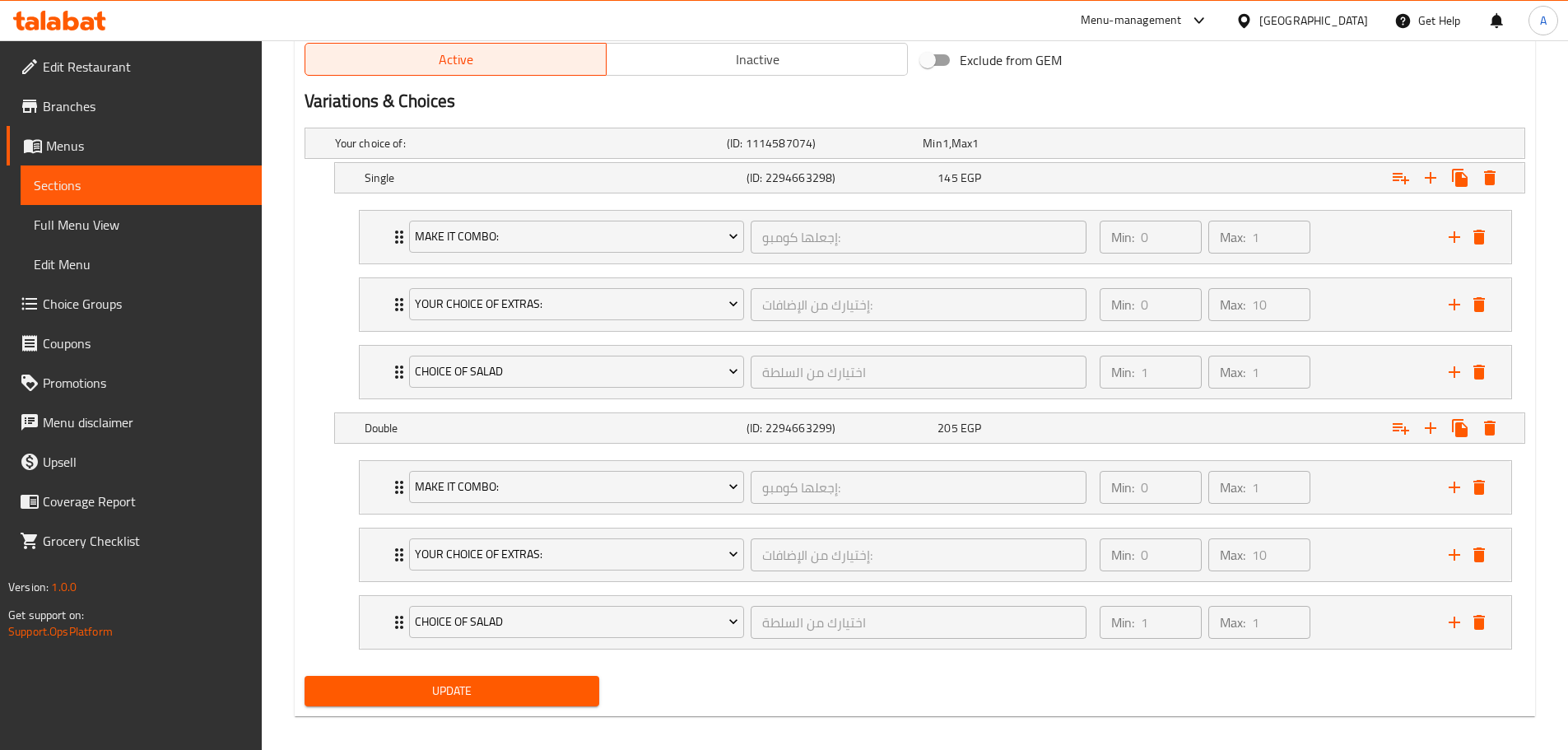
scroll to position [879, 0]
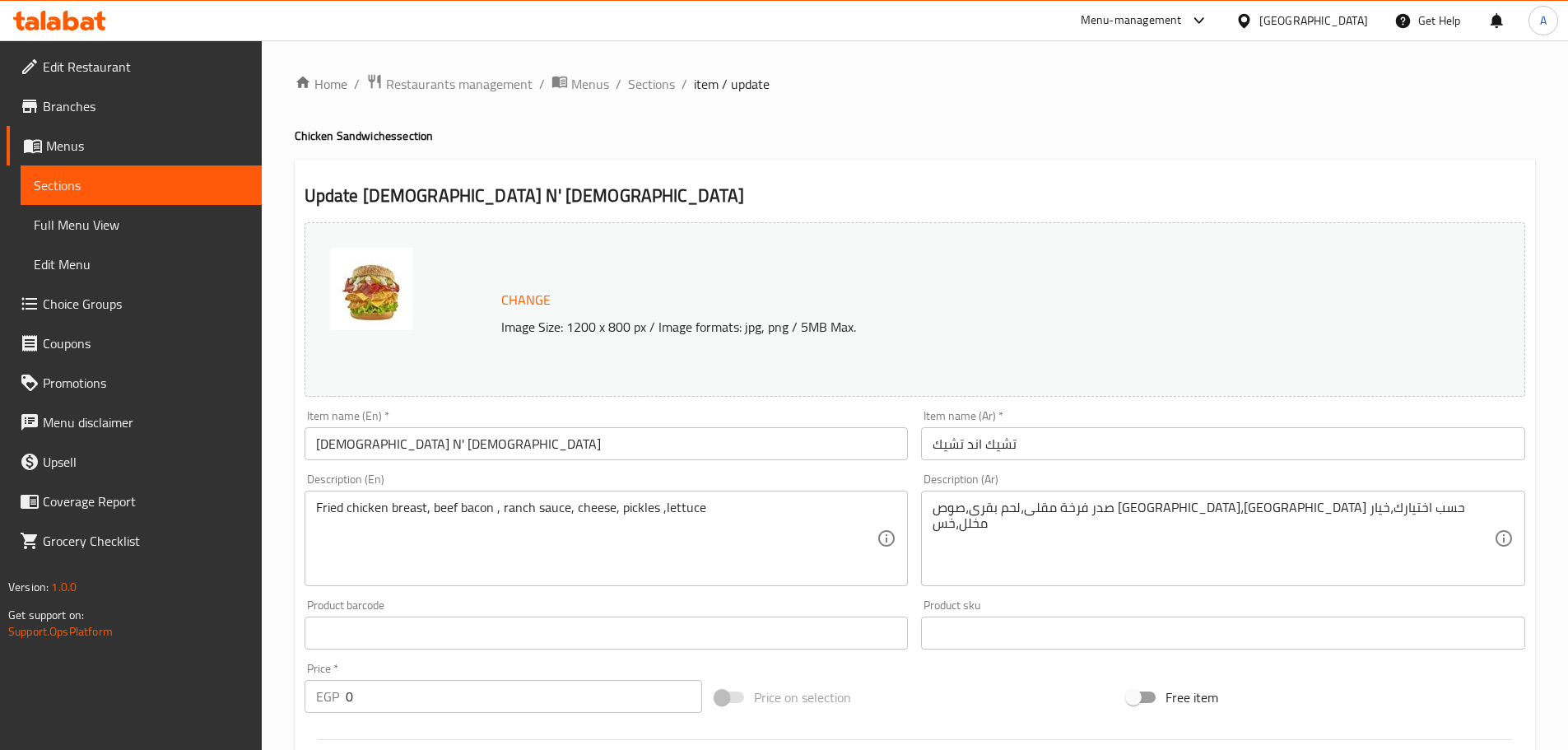
click at [114, 108] on span "Branches" at bounding box center [145, 106] width 206 height 20
